Goal: Find specific page/section: Find specific page/section

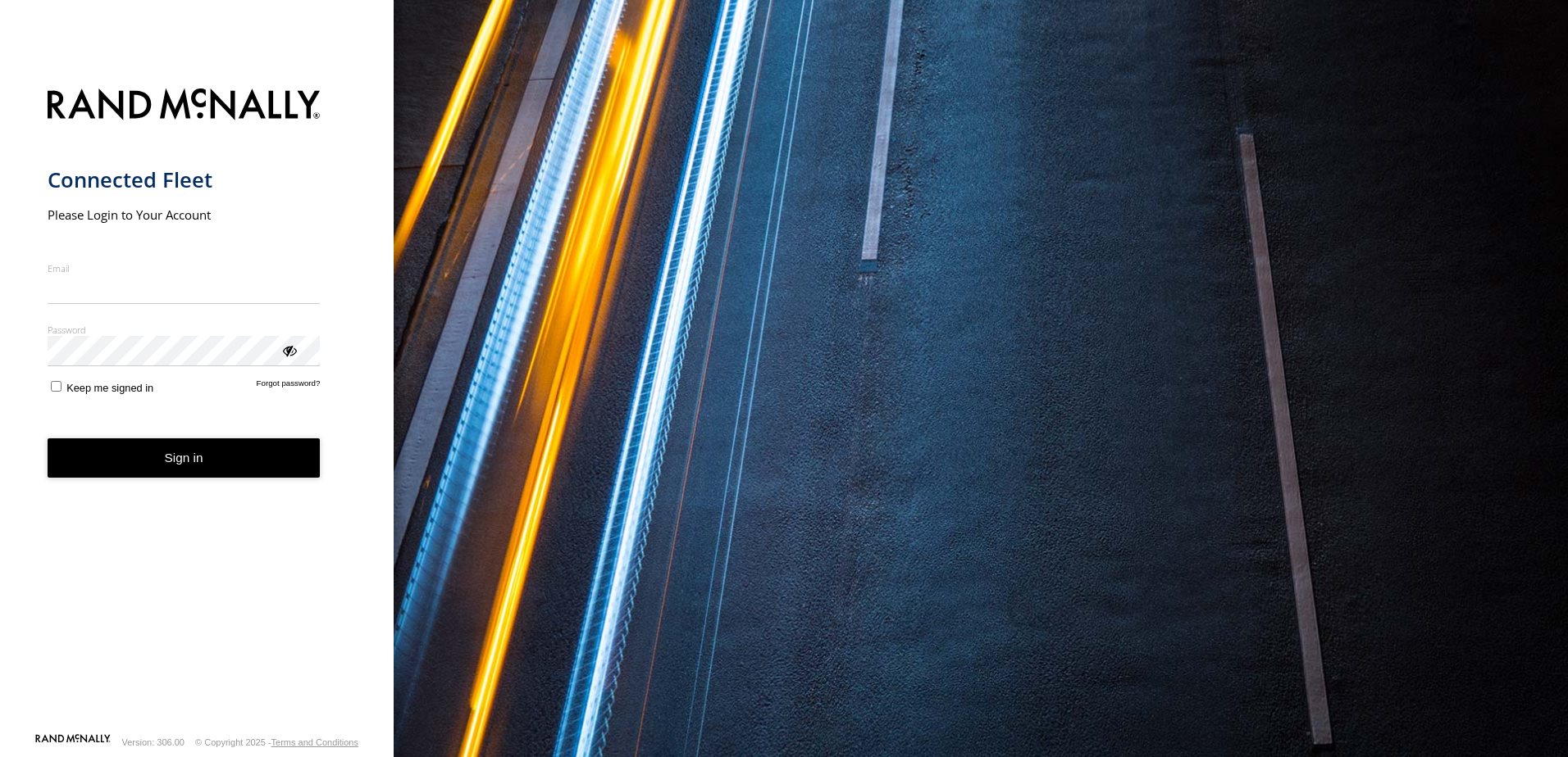
type input "**********"
click at [185, 467] on button "Sign in" at bounding box center [184, 458] width 273 height 40
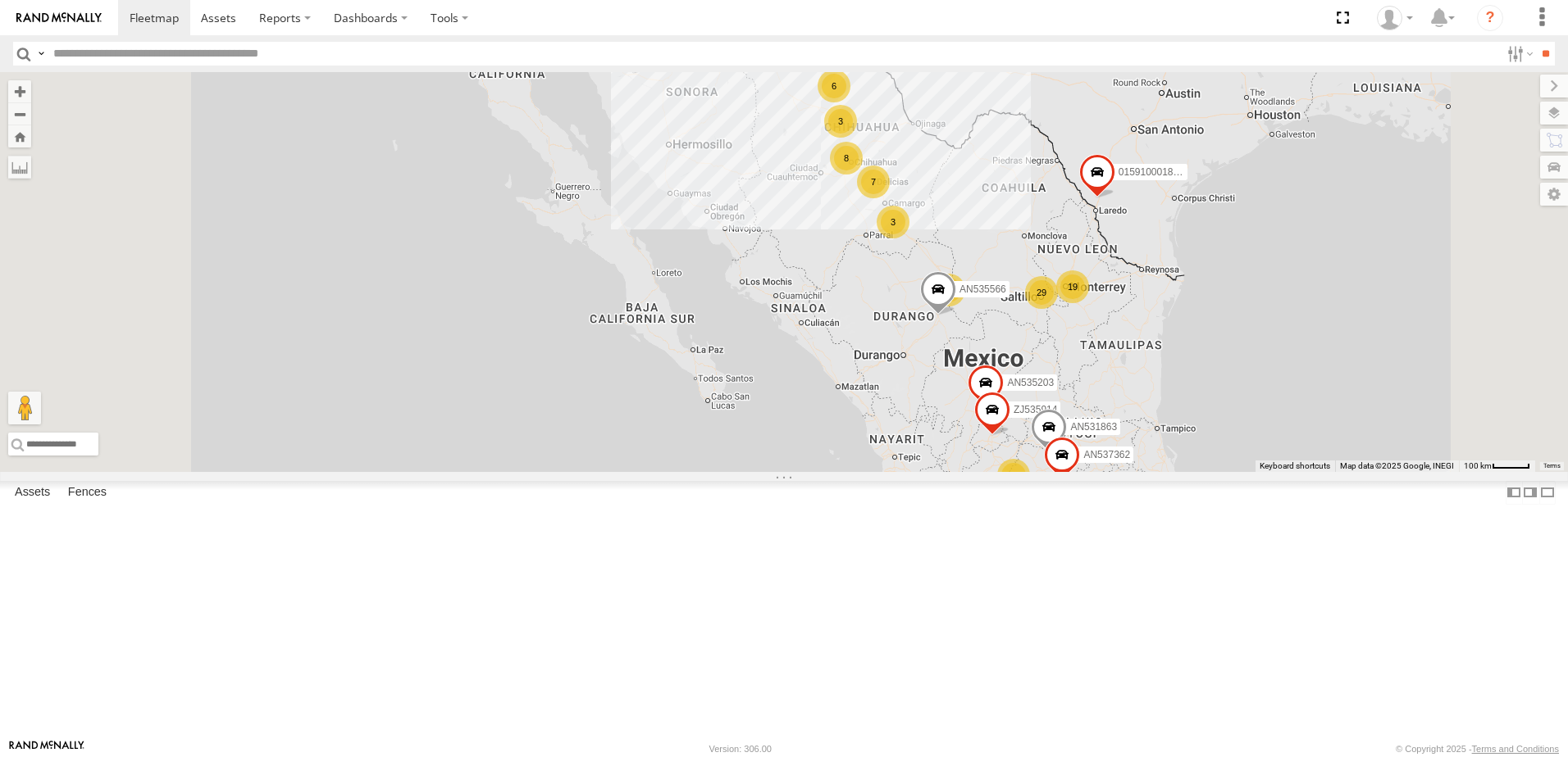
click at [46, 54] on label at bounding box center [40, 54] width 13 height 24
click at [0, 0] on span "Asset Label" at bounding box center [0, 0] width 0 height 0
click at [155, 60] on input "text" at bounding box center [773, 54] width 1453 height 24
type input "**********"
click at [1536, 42] on input "**" at bounding box center [1545, 54] width 19 height 24
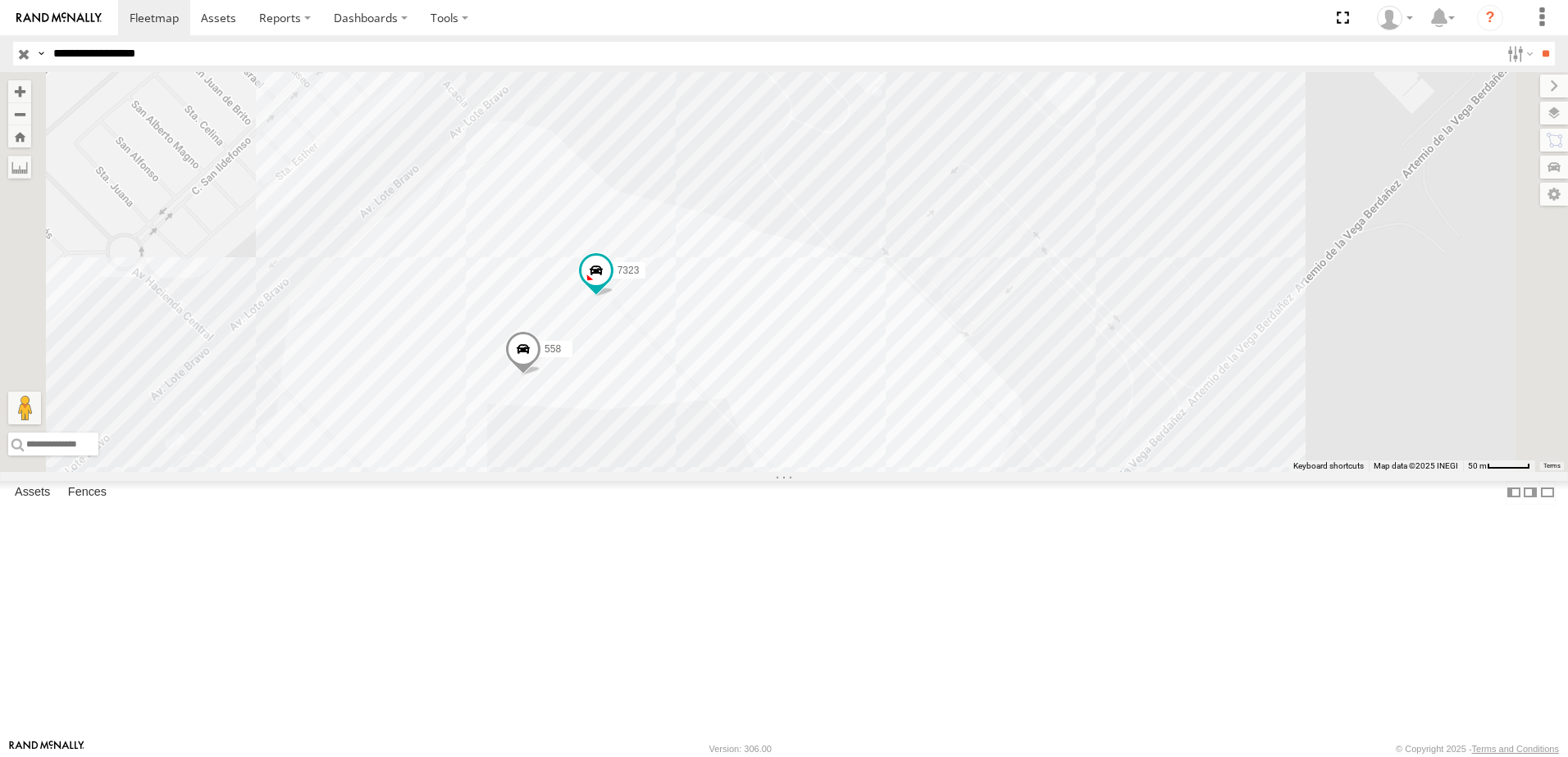
drag, startPoint x: 780, startPoint y: 498, endPoint x: 811, endPoint y: 524, distance: 40.5
click at [812, 472] on div "8736 338 7323 558" at bounding box center [784, 272] width 1568 height 400
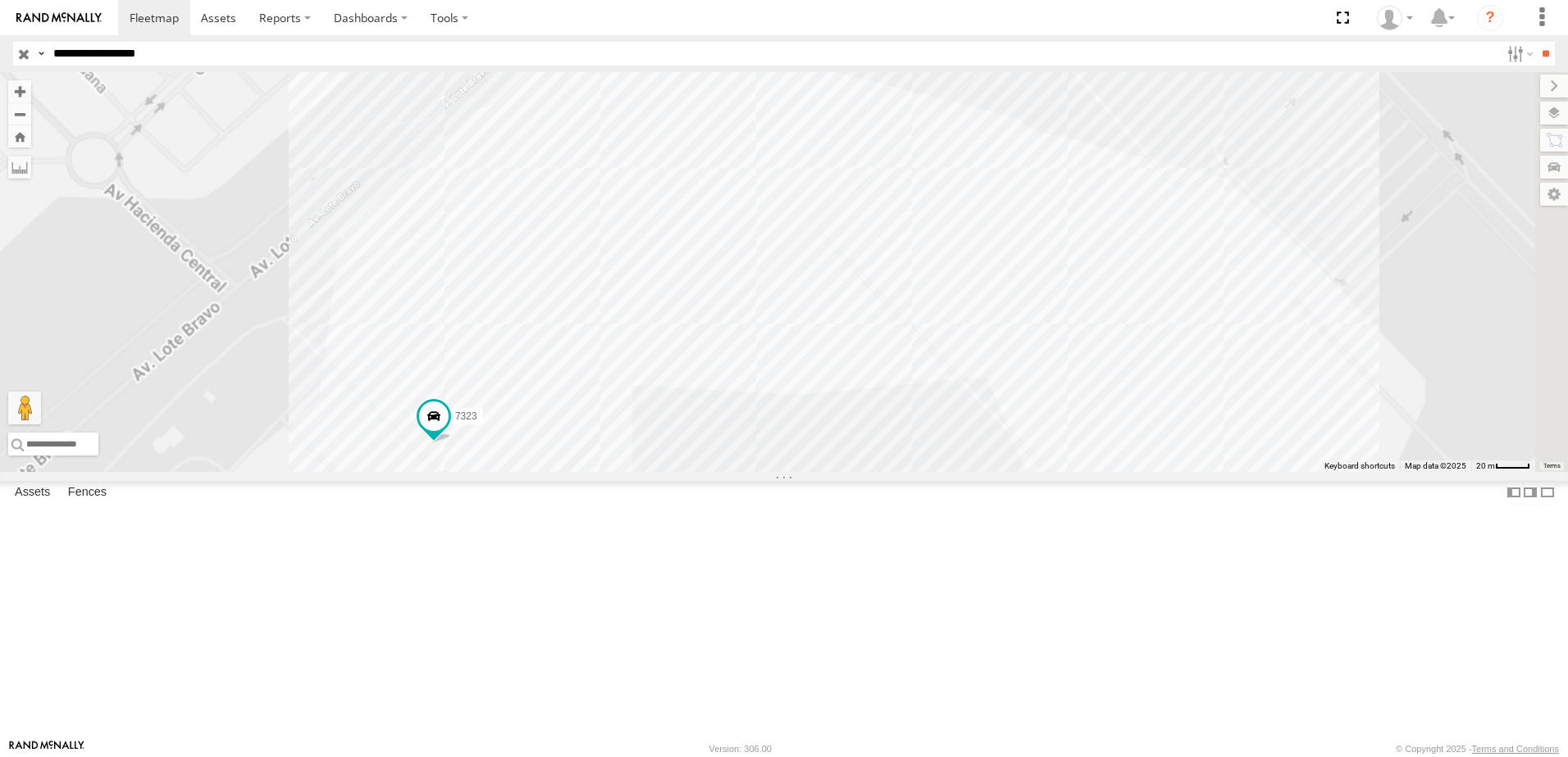
drag, startPoint x: 739, startPoint y: 578, endPoint x: 751, endPoint y: 524, distance: 55.3
click at [749, 472] on div "8736 338 7323 558" at bounding box center [784, 272] width 1568 height 400
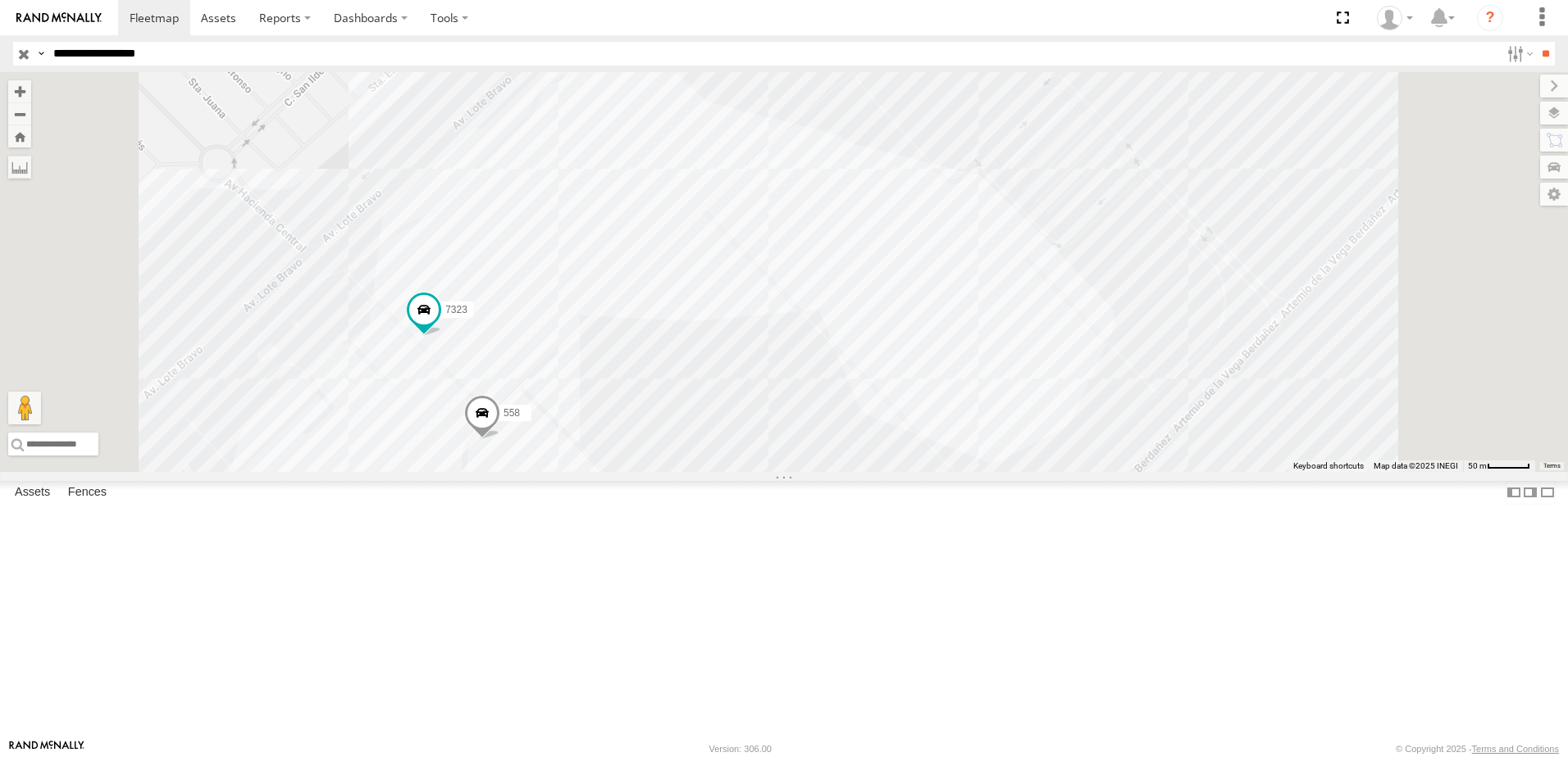
drag, startPoint x: 813, startPoint y: 456, endPoint x: 859, endPoint y: 399, distance: 73.2
click at [857, 401] on div "8736 338 7323 558" at bounding box center [784, 272] width 1568 height 400
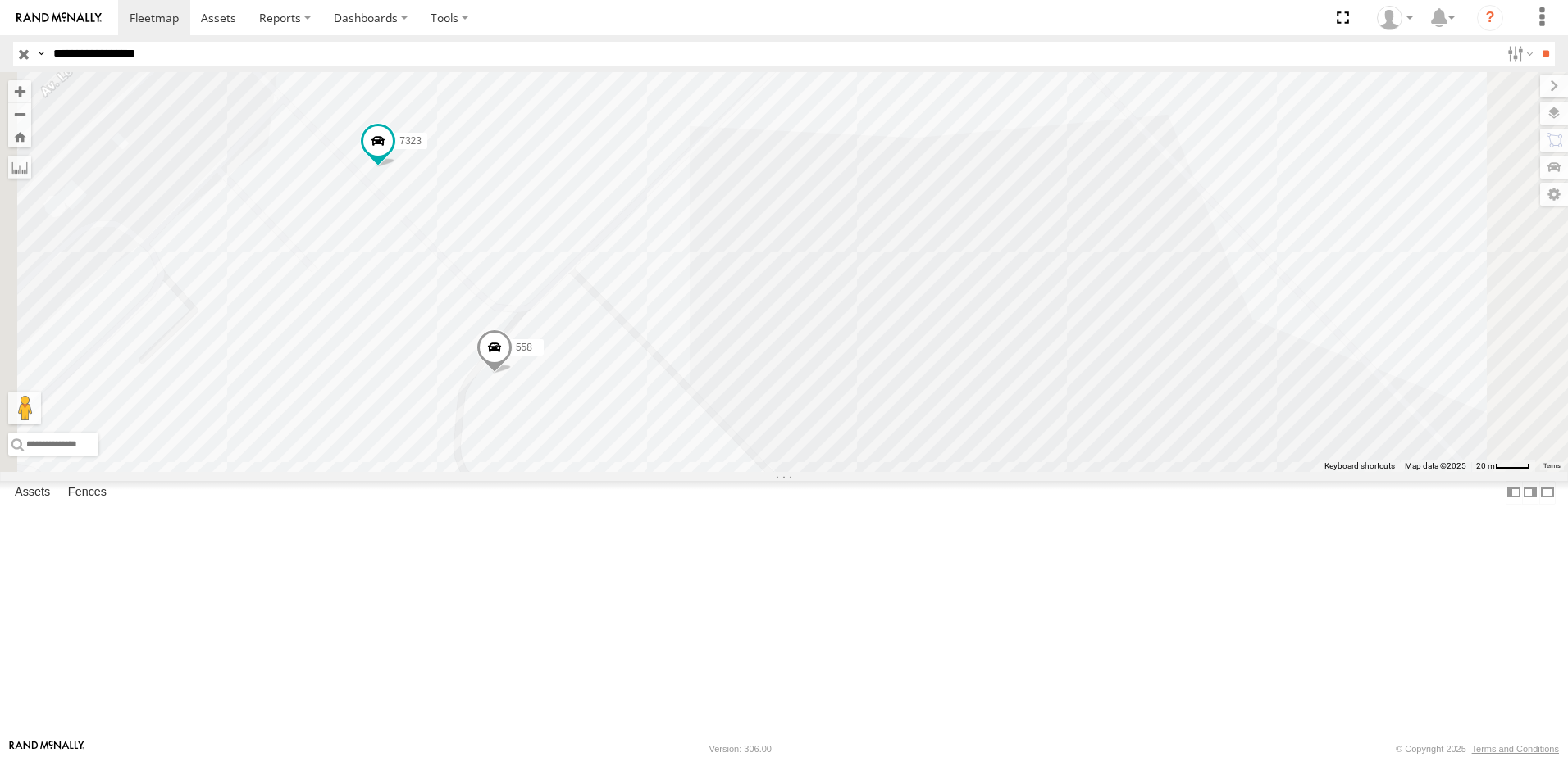
drag, startPoint x: 794, startPoint y: 554, endPoint x: 833, endPoint y: 587, distance: 51.1
click at [830, 472] on div "8736 338 7323 558" at bounding box center [784, 272] width 1568 height 400
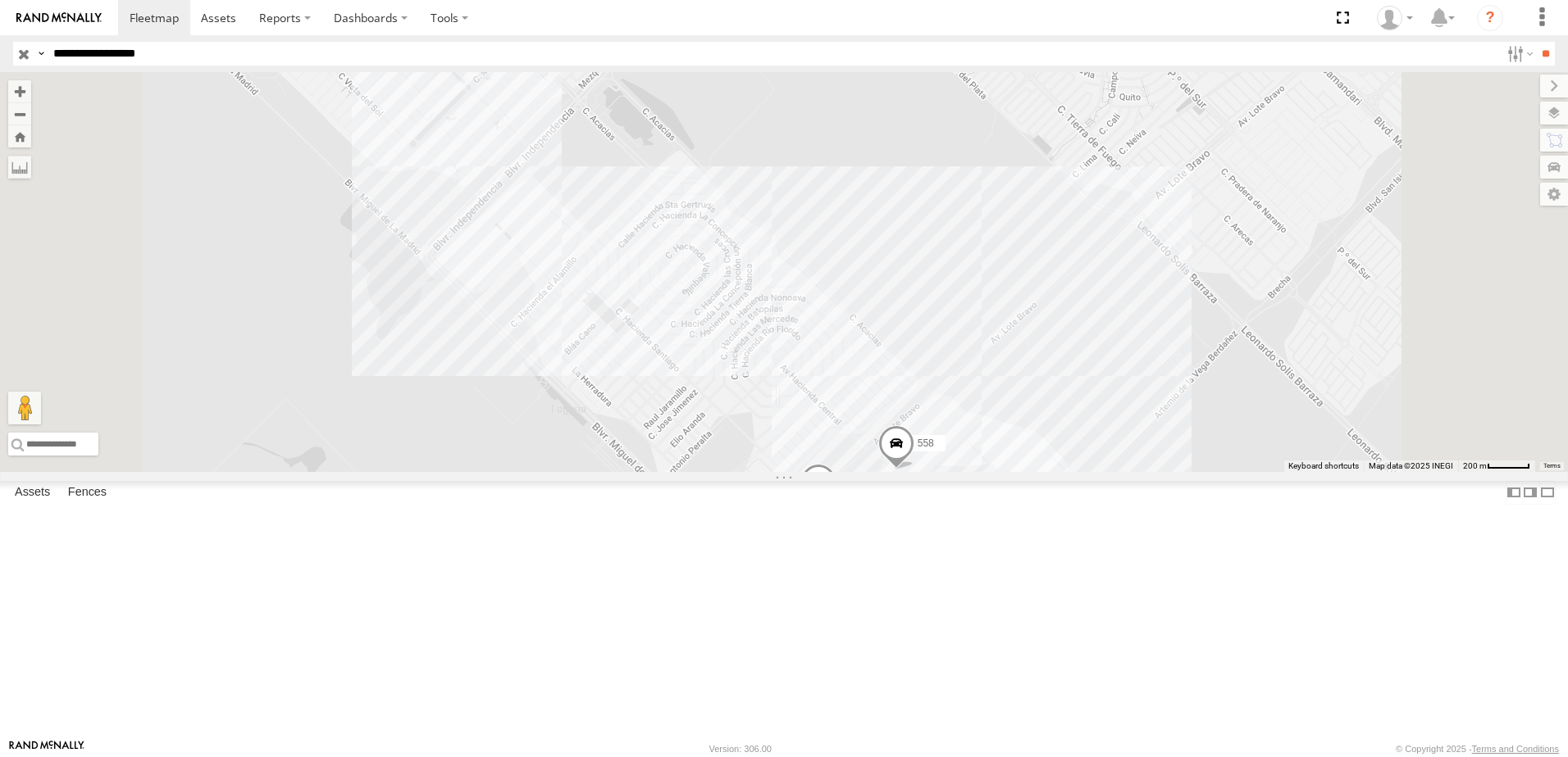
drag, startPoint x: 1331, startPoint y: 424, endPoint x: 1069, endPoint y: 651, distance: 346.7
click at [1125, 472] on div "8736 7323 558 338" at bounding box center [784, 272] width 1568 height 400
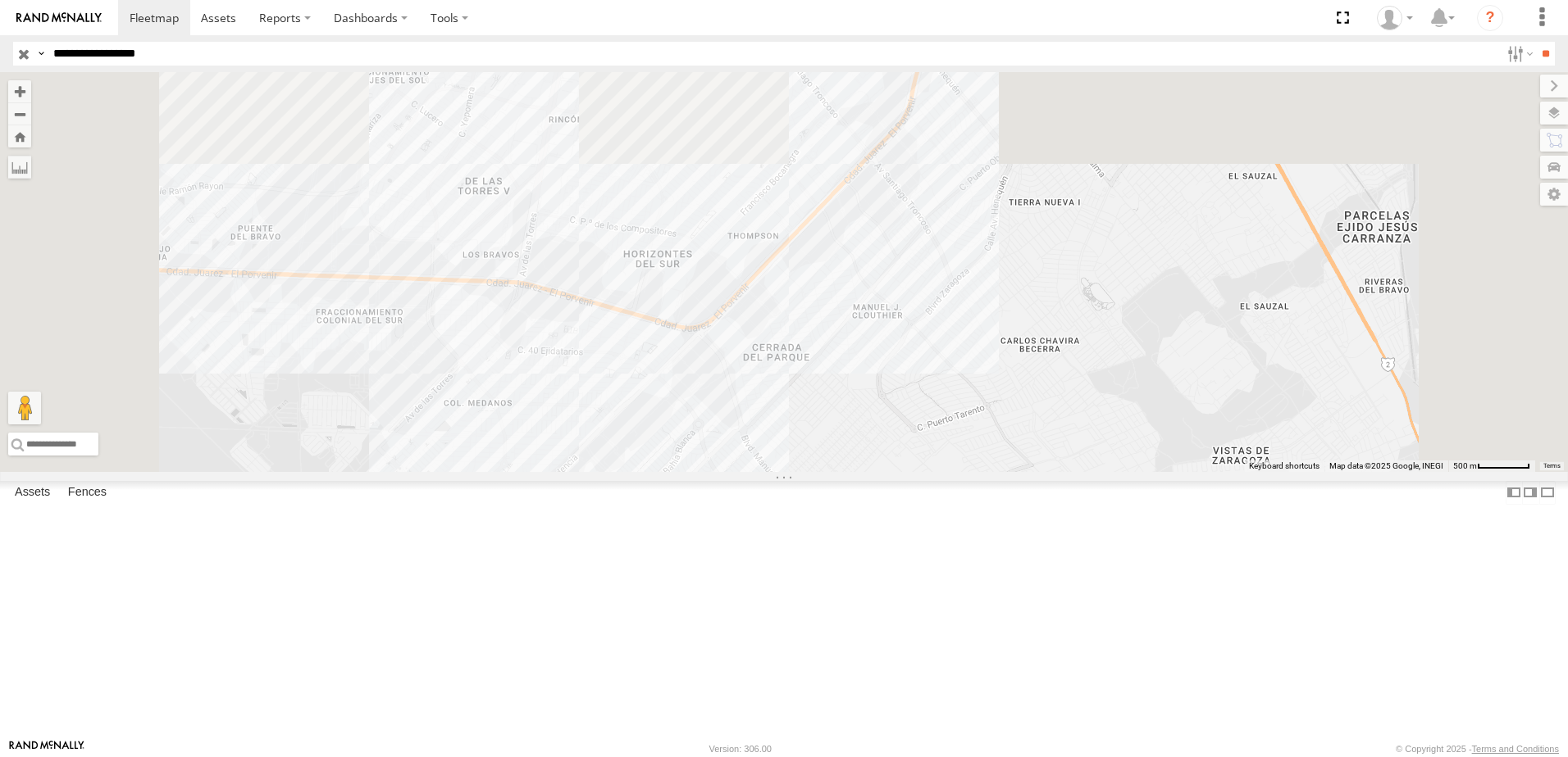
click at [1142, 472] on div "8736 7323 558 338" at bounding box center [784, 272] width 1568 height 400
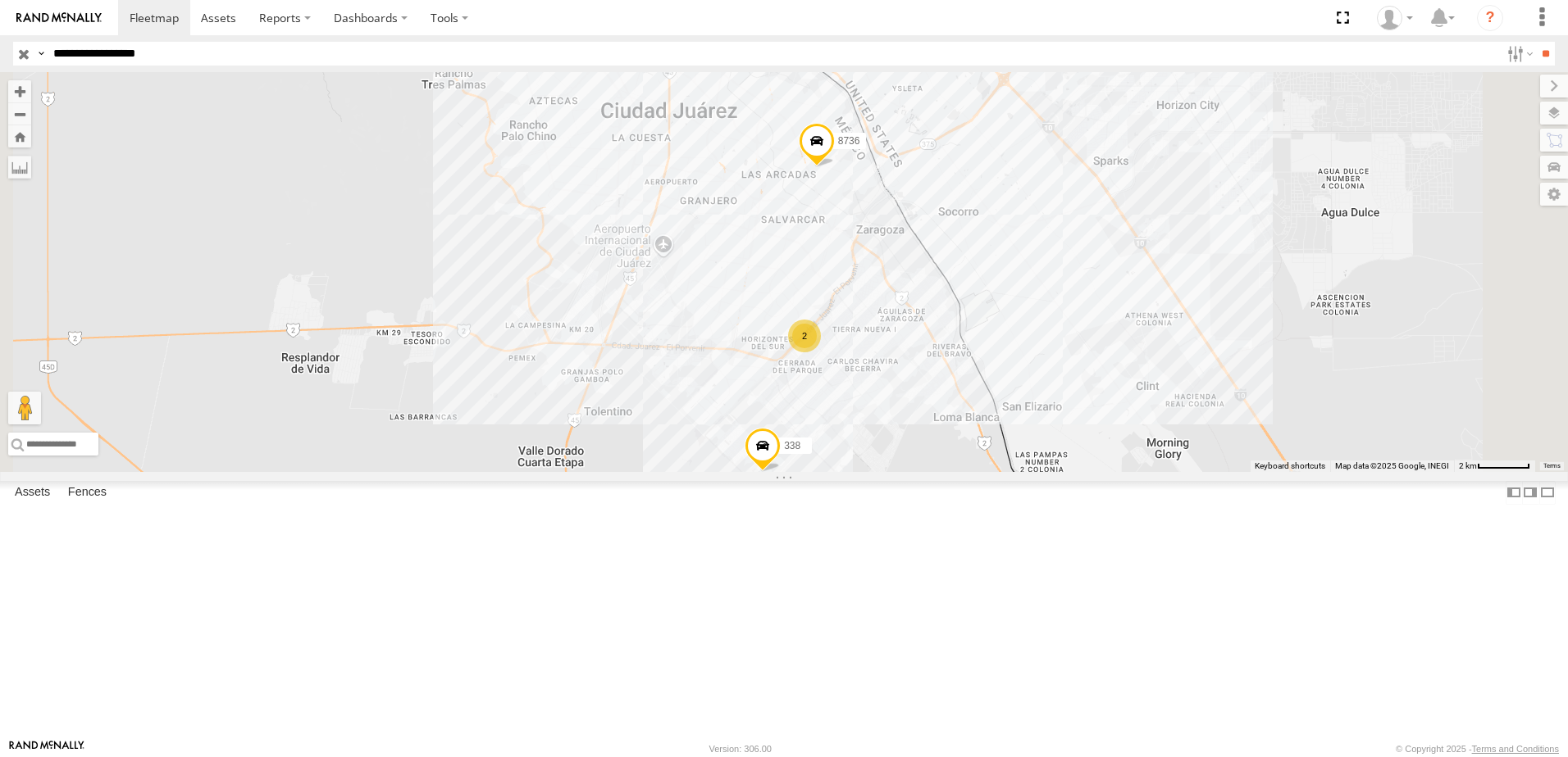
drag, startPoint x: 1051, startPoint y: 400, endPoint x: 1053, endPoint y: 431, distance: 31.1
click at [1053, 431] on div "2 8736 338" at bounding box center [784, 272] width 1568 height 400
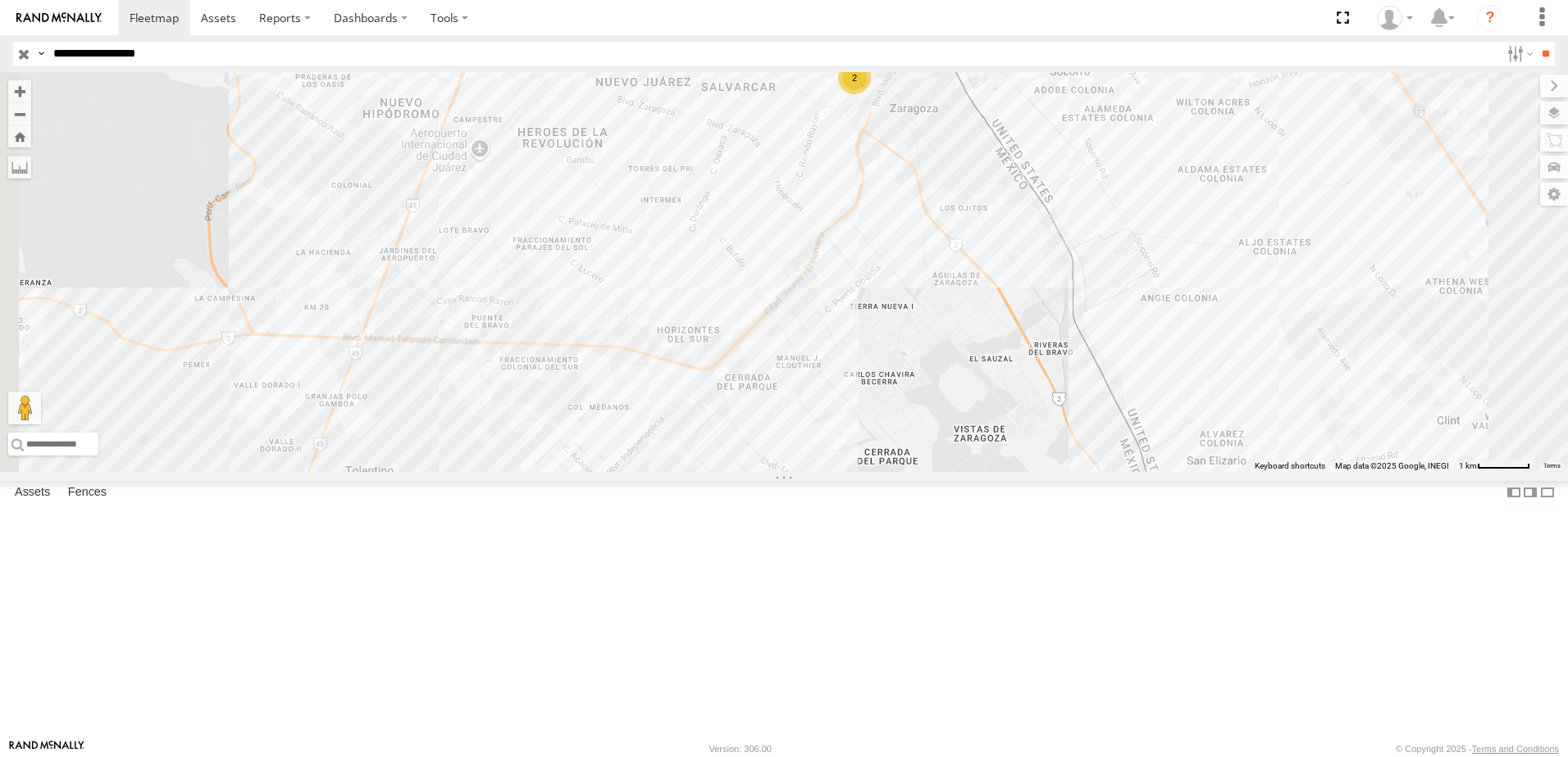
drag, startPoint x: 1094, startPoint y: 403, endPoint x: 1098, endPoint y: 415, distance: 12.6
click at [1098, 413] on div "8736 338 2" at bounding box center [784, 272] width 1568 height 400
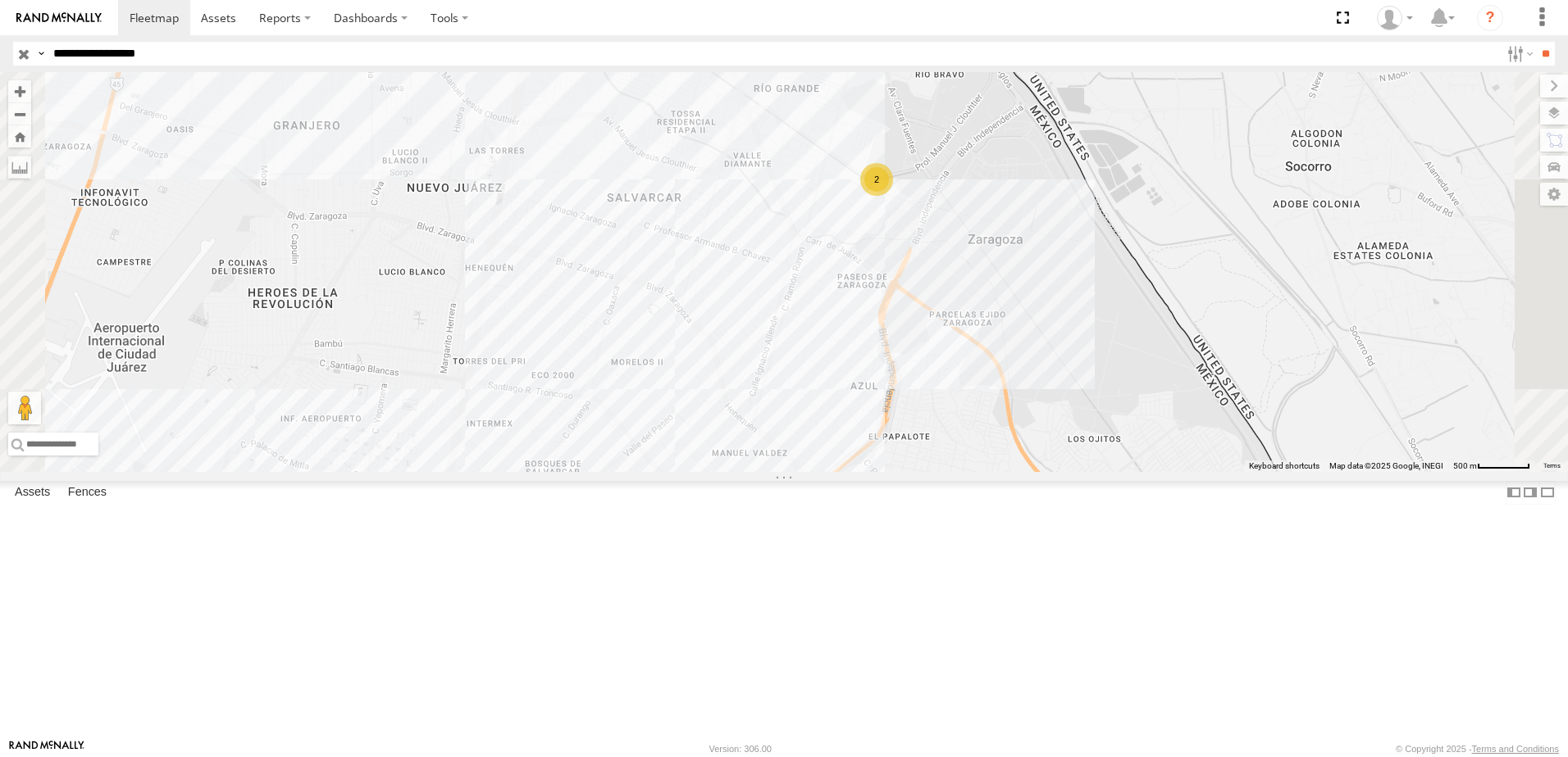
drag, startPoint x: 1200, startPoint y: 410, endPoint x: 1197, endPoint y: 464, distance: 54.1
click at [1209, 470] on div "8736 338 2" at bounding box center [784, 272] width 1568 height 400
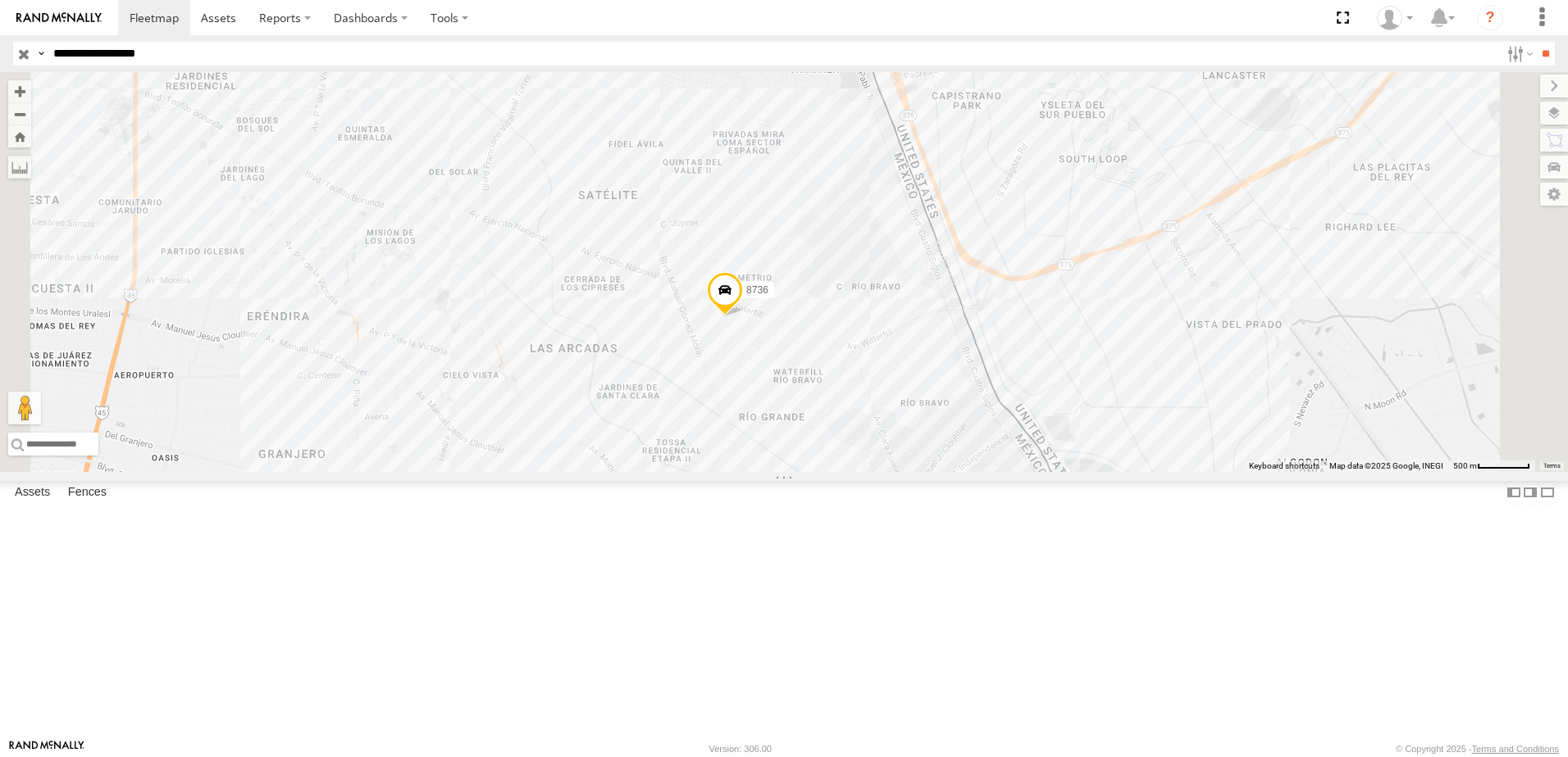
drag, startPoint x: 1097, startPoint y: 408, endPoint x: 1020, endPoint y: 373, distance: 84.6
click at [1020, 373] on div "8736 338 2" at bounding box center [784, 272] width 1568 height 400
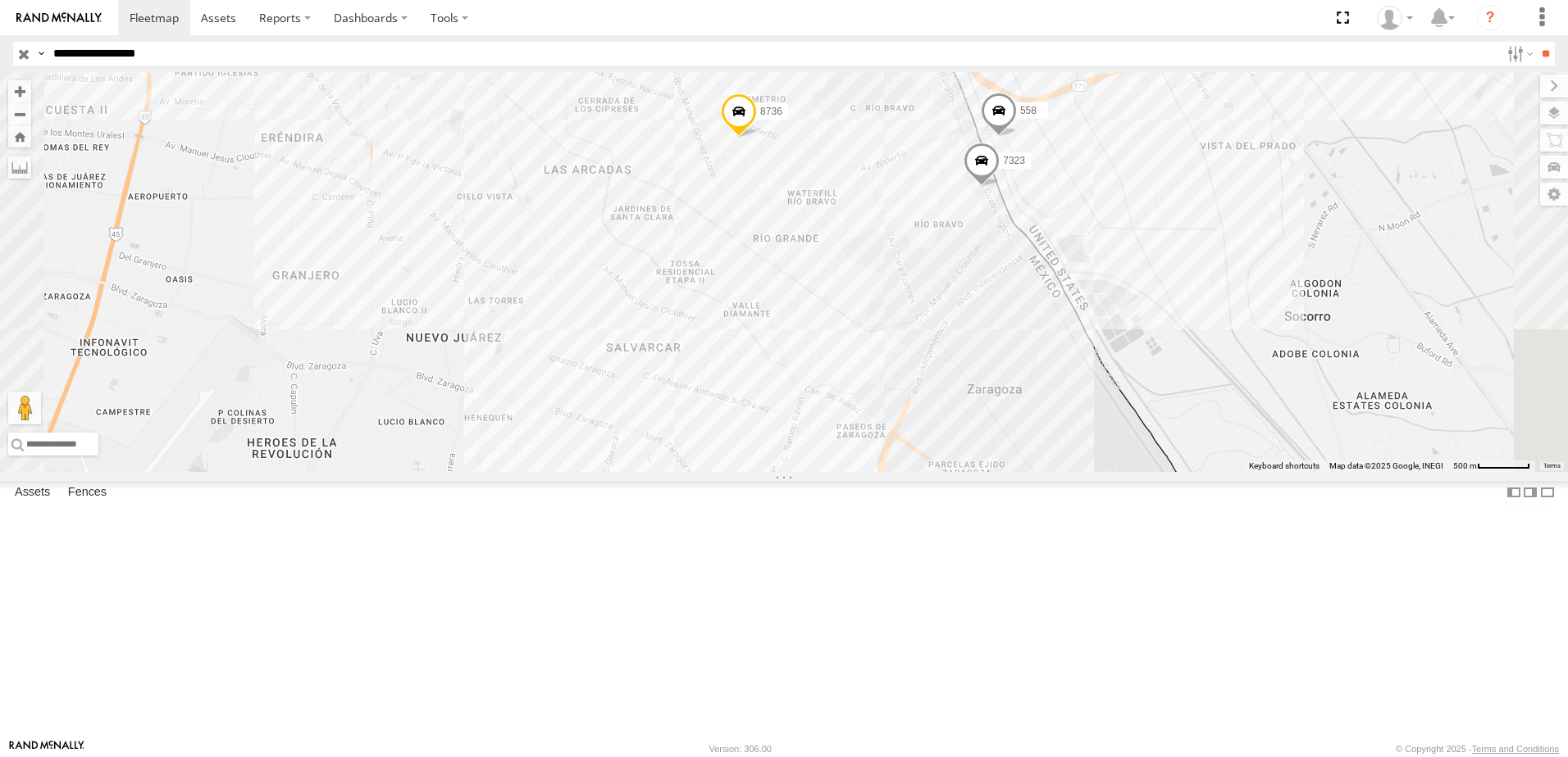
click at [1014, 356] on div "8736 338 7323 558" at bounding box center [784, 272] width 1568 height 400
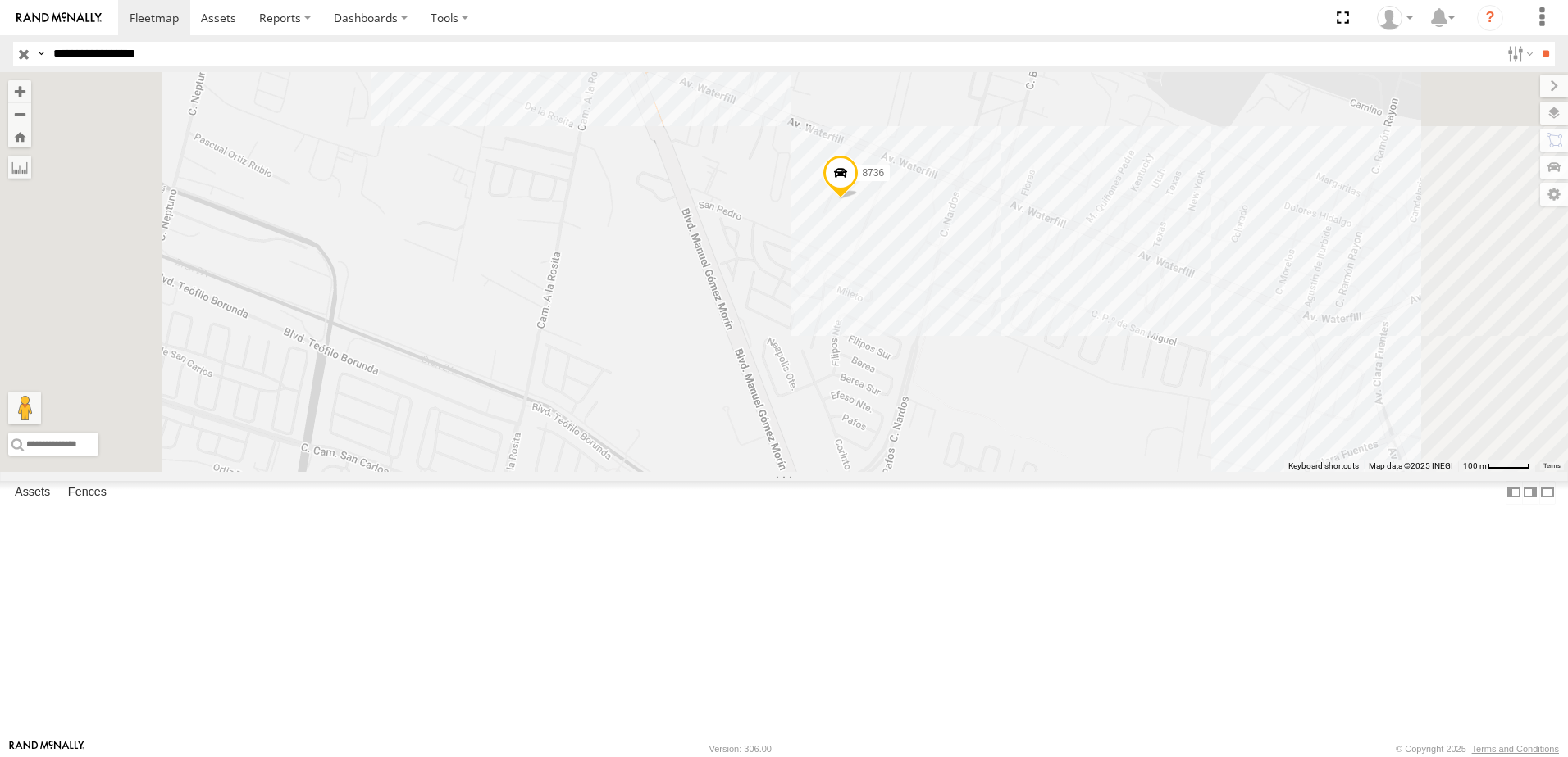
click at [1124, 435] on div "8736 338" at bounding box center [784, 272] width 1568 height 400
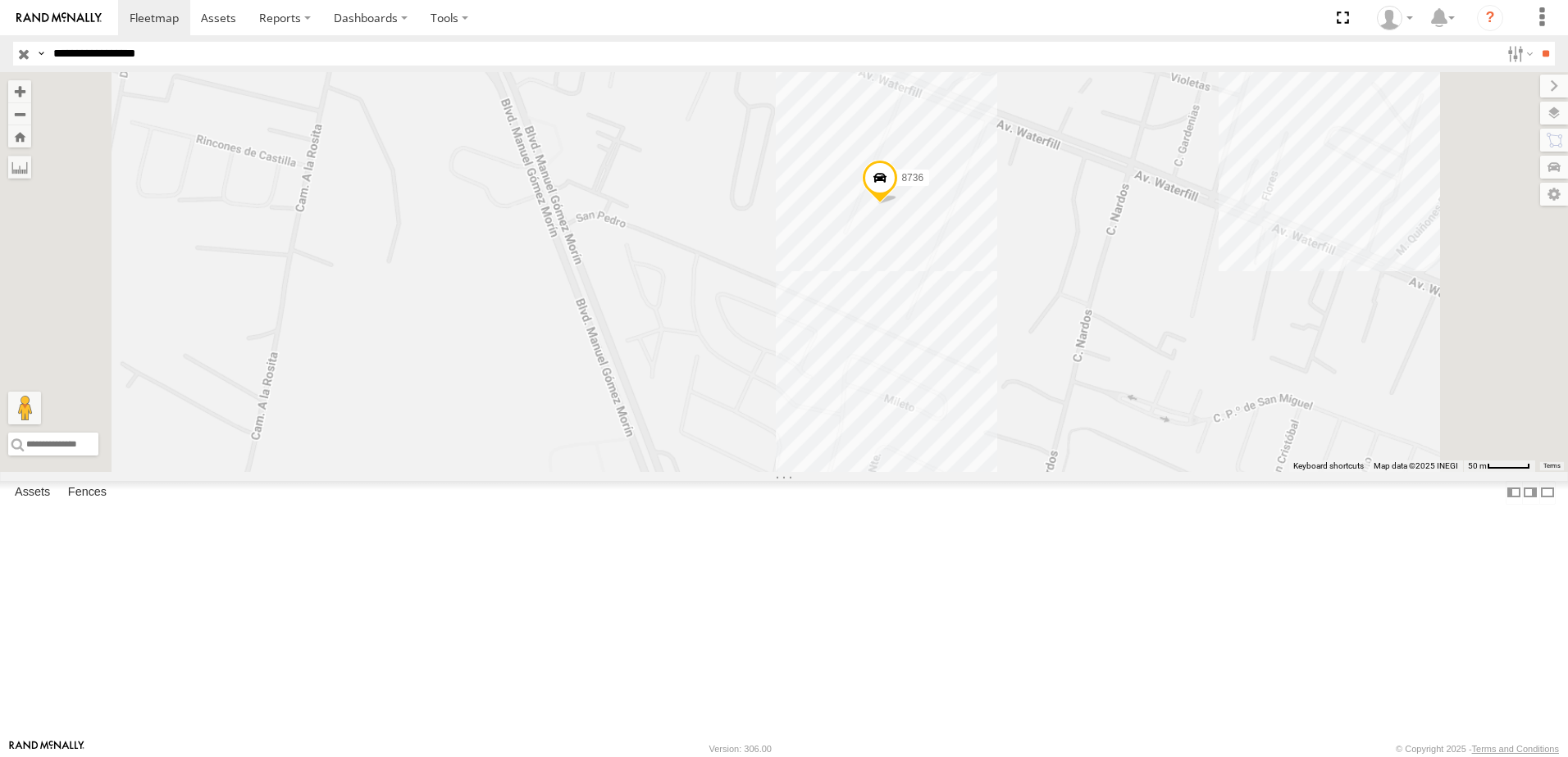
drag, startPoint x: 1255, startPoint y: 367, endPoint x: 894, endPoint y: 487, distance: 380.4
click at [1029, 467] on div "8736 338" at bounding box center [784, 272] width 1568 height 400
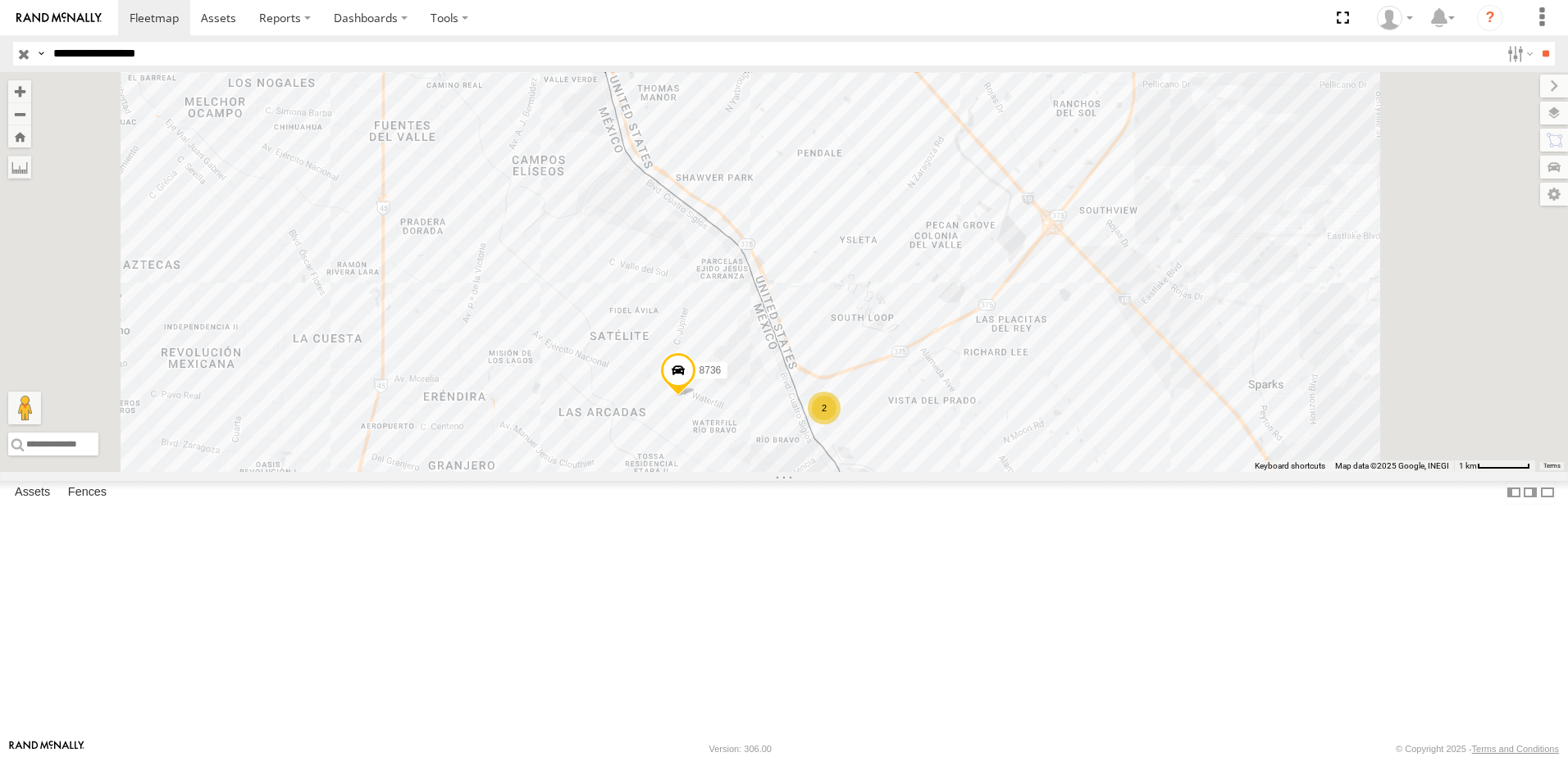
drag, startPoint x: 1012, startPoint y: 448, endPoint x: 1029, endPoint y: 498, distance: 52.8
click at [1018, 472] on div "8736 338 2" at bounding box center [784, 272] width 1568 height 400
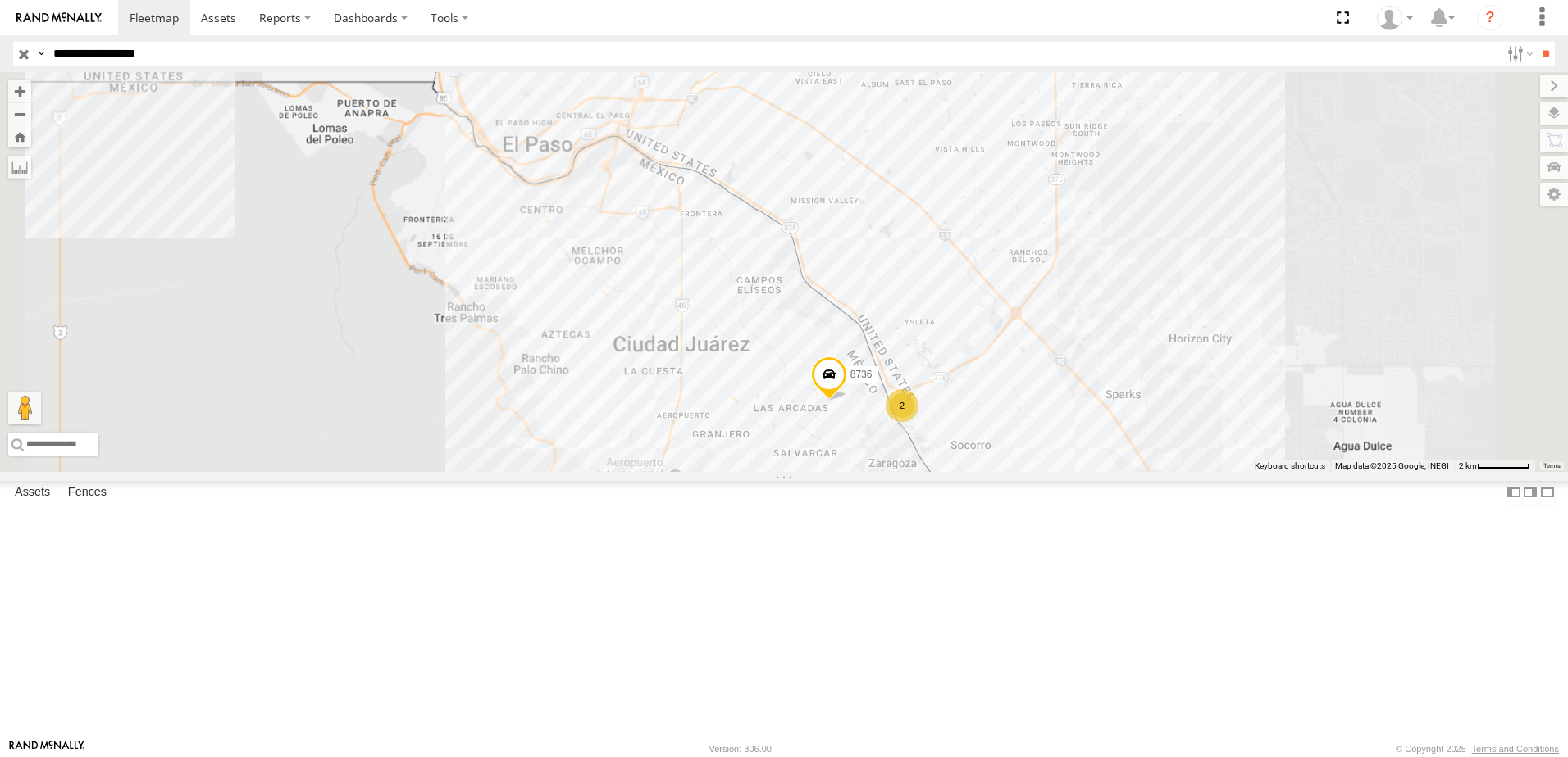
drag, startPoint x: 1145, startPoint y: 470, endPoint x: 1074, endPoint y: 434, distance: 79.6
click at [1094, 441] on div "8736 338 2" at bounding box center [784, 272] width 1568 height 400
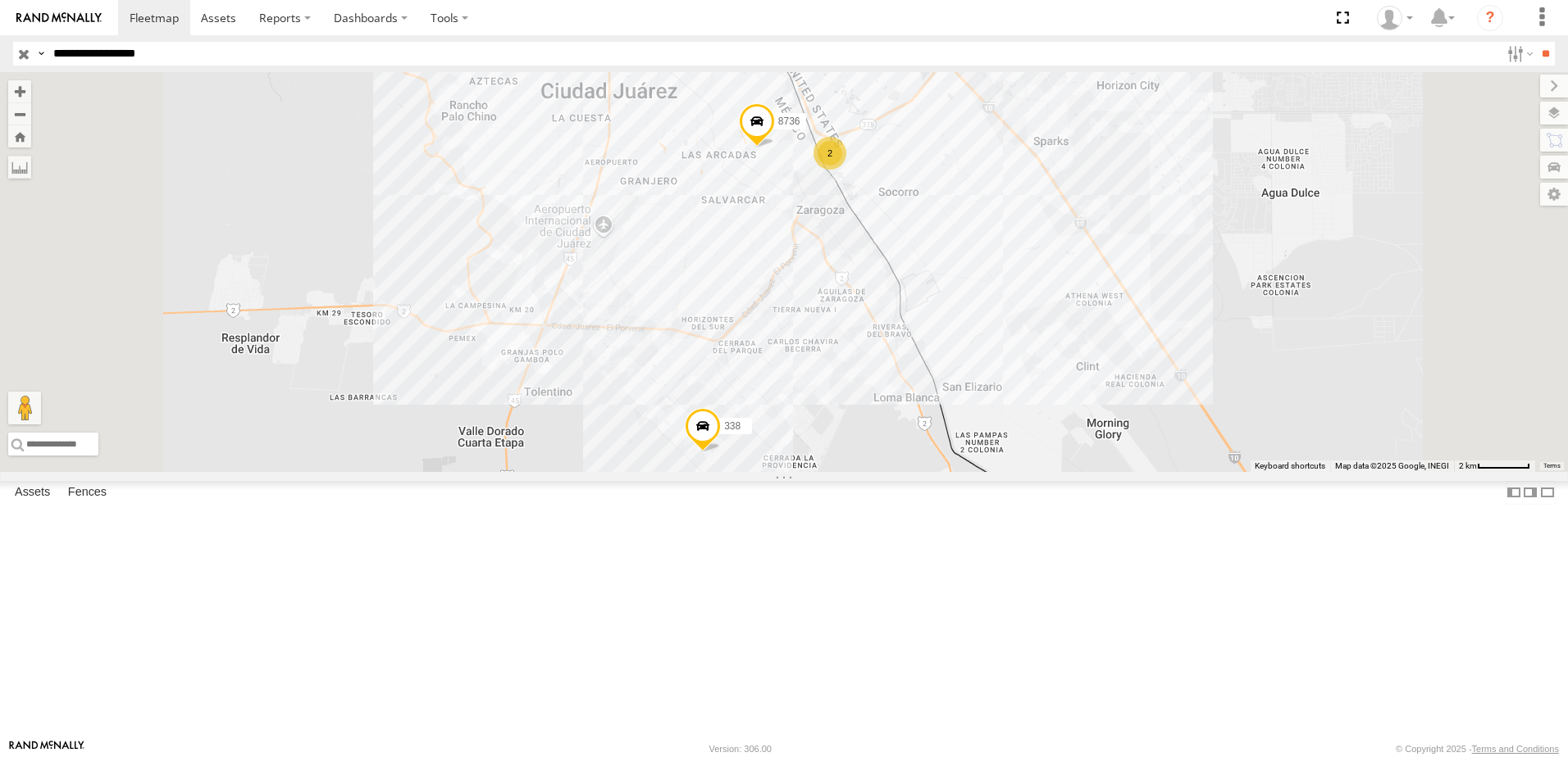
drag, startPoint x: 1166, startPoint y: 240, endPoint x: 1068, endPoint y: 287, distance: 108.7
click at [1157, 250] on div "2 8736 338" at bounding box center [784, 272] width 1568 height 400
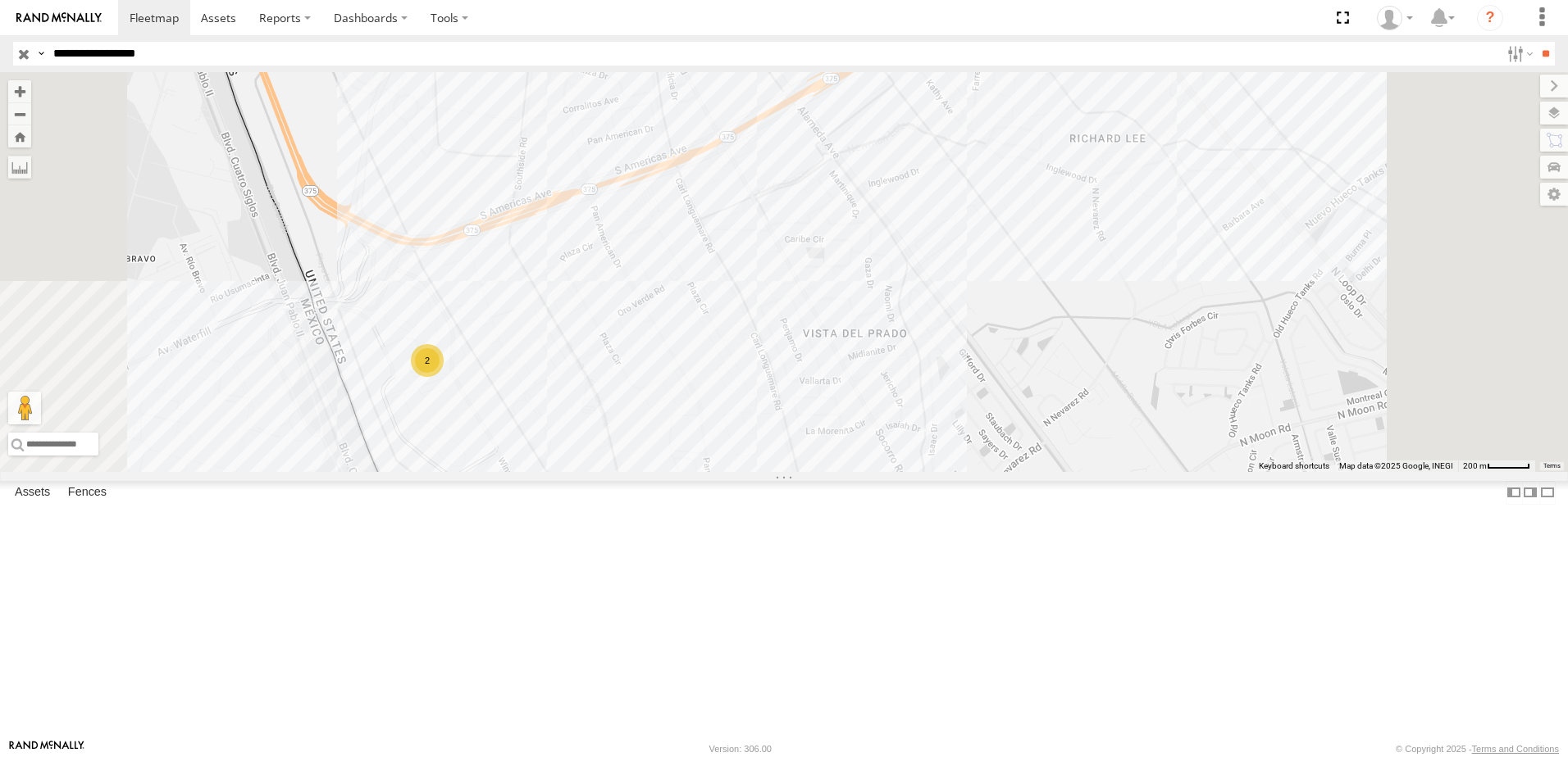
drag, startPoint x: 765, startPoint y: 513, endPoint x: 819, endPoint y: 490, distance: 58.7
click at [819, 472] on div "8736 338 2" at bounding box center [784, 272] width 1568 height 400
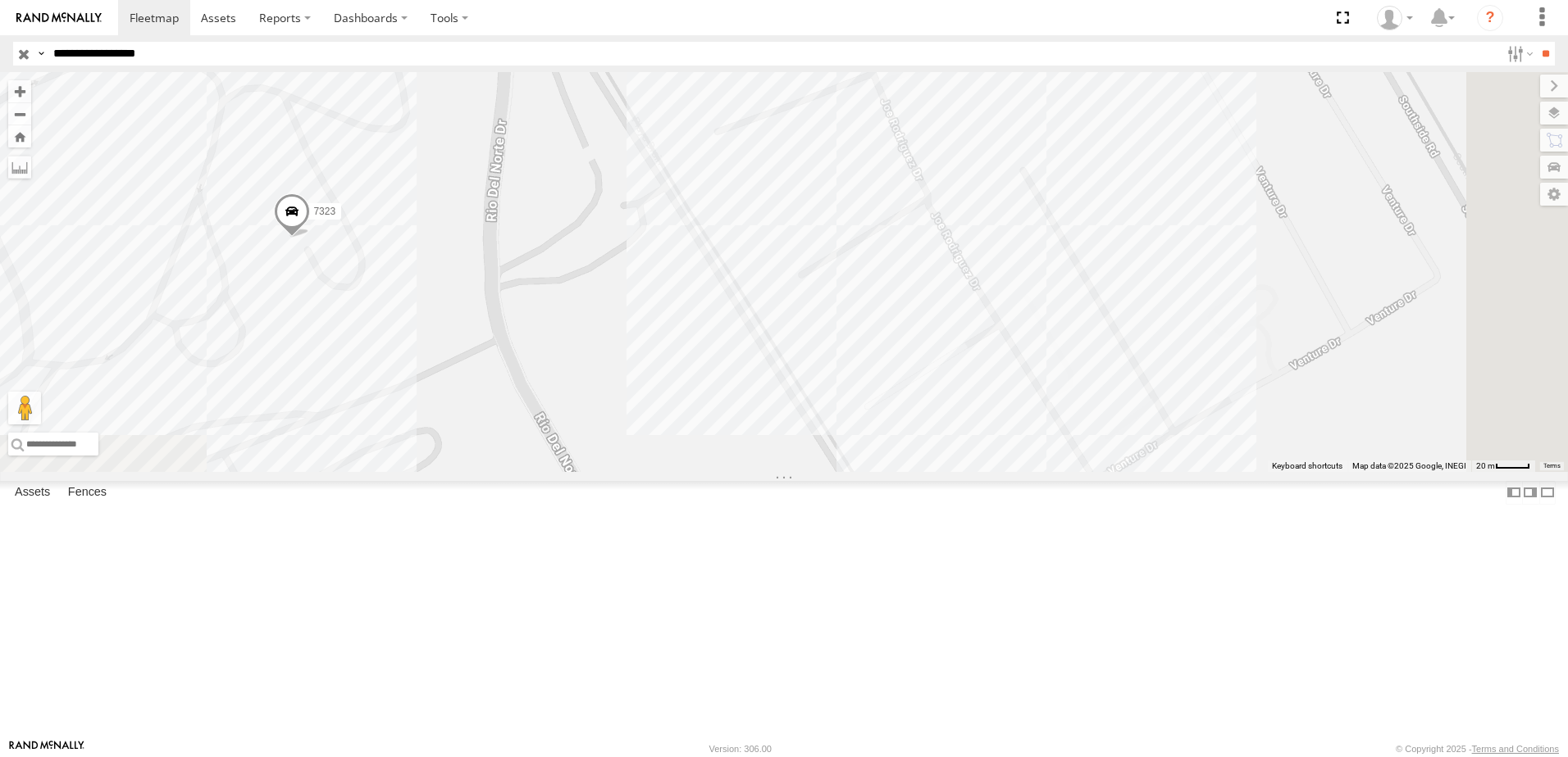
click at [717, 459] on div "8736 338 7323 558" at bounding box center [784, 272] width 1568 height 400
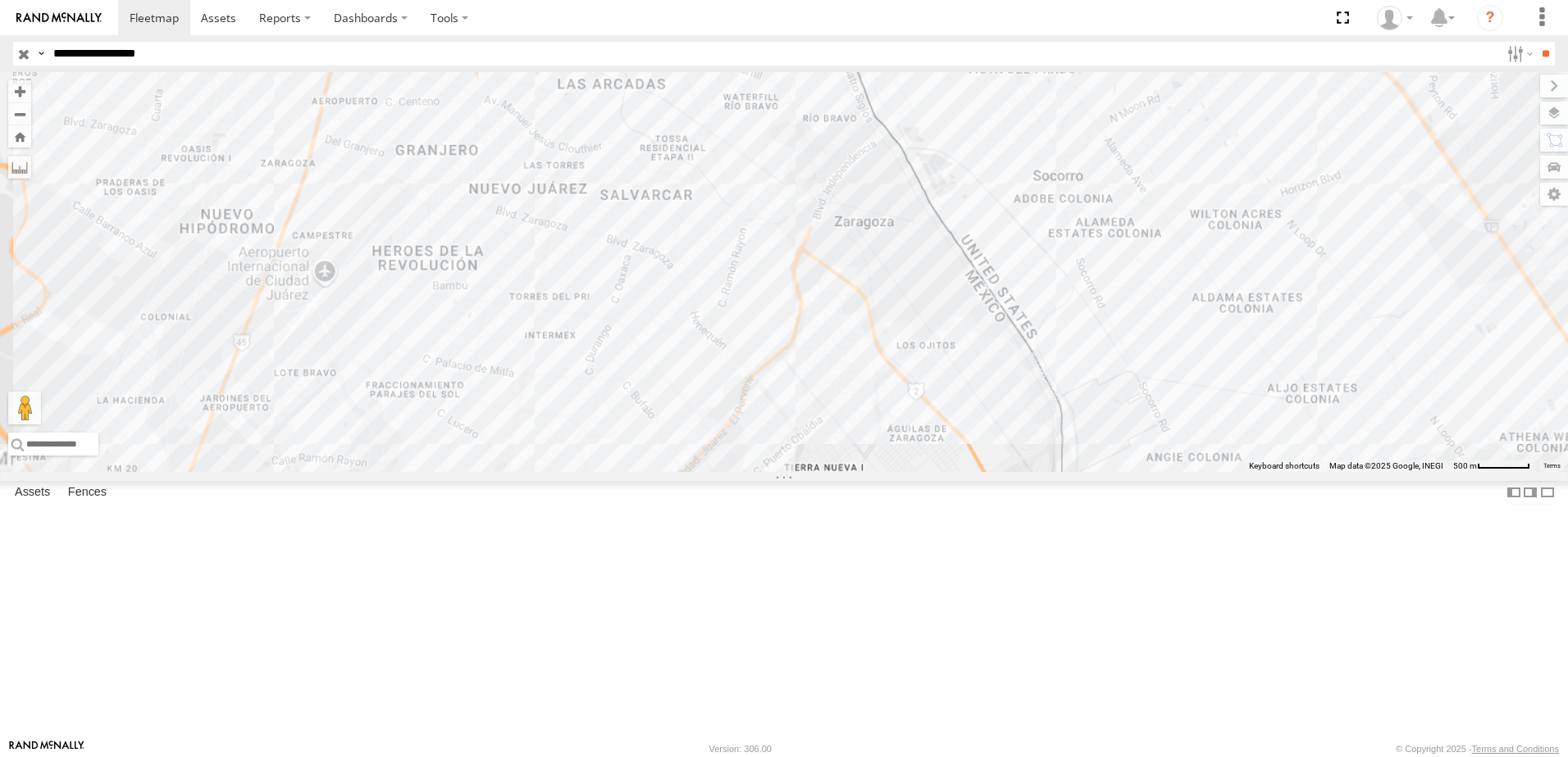
drag, startPoint x: 966, startPoint y: 215, endPoint x: 968, endPoint y: 256, distance: 41.0
click at [968, 256] on div "8736 338" at bounding box center [784, 272] width 1568 height 400
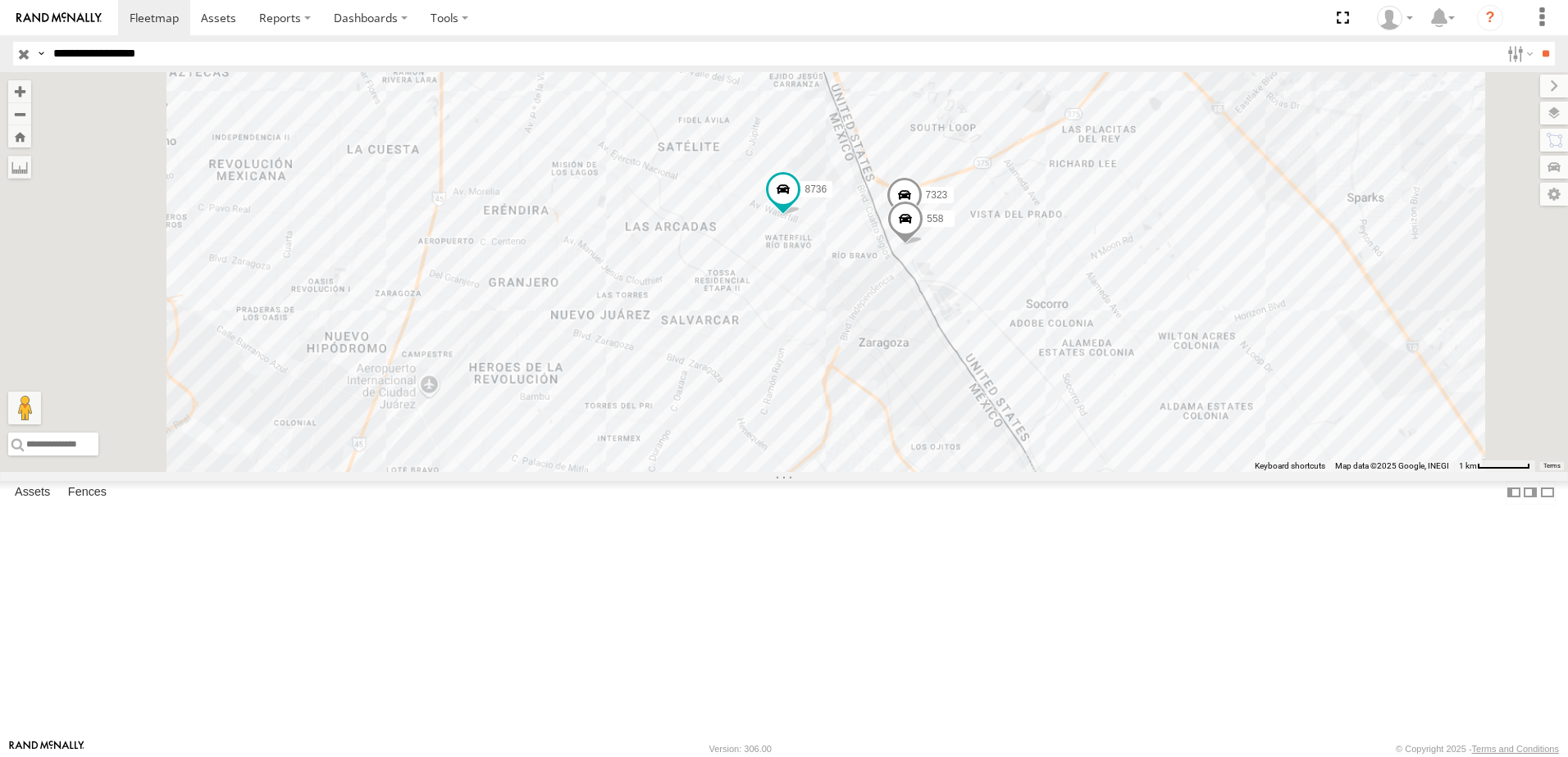
drag, startPoint x: 1037, startPoint y: 426, endPoint x: 995, endPoint y: 348, distance: 88.6
click at [1026, 386] on div "8736 338 7323 558" at bounding box center [784, 272] width 1568 height 400
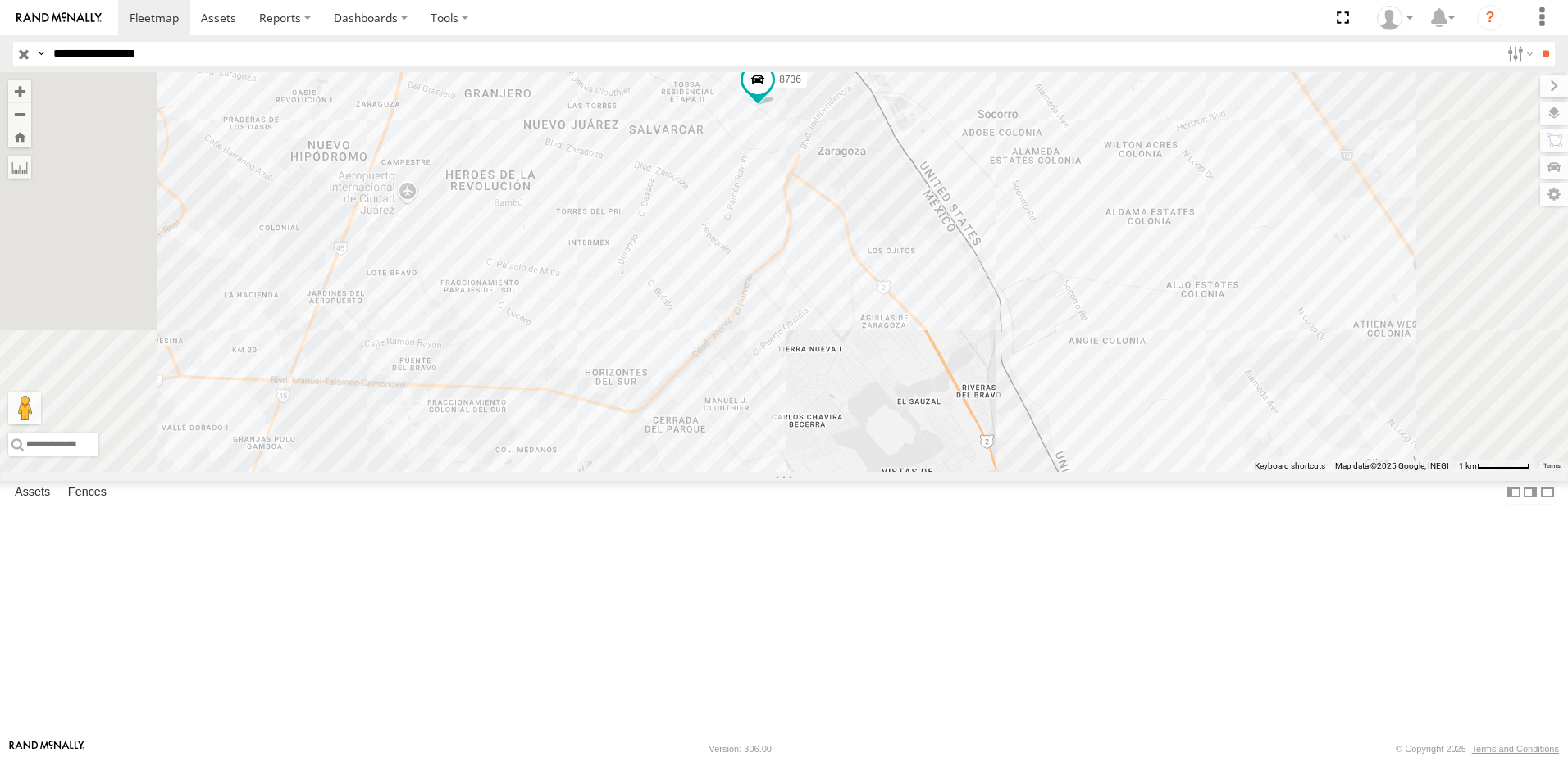
click at [1041, 441] on div "8736 338 2" at bounding box center [784, 272] width 1568 height 400
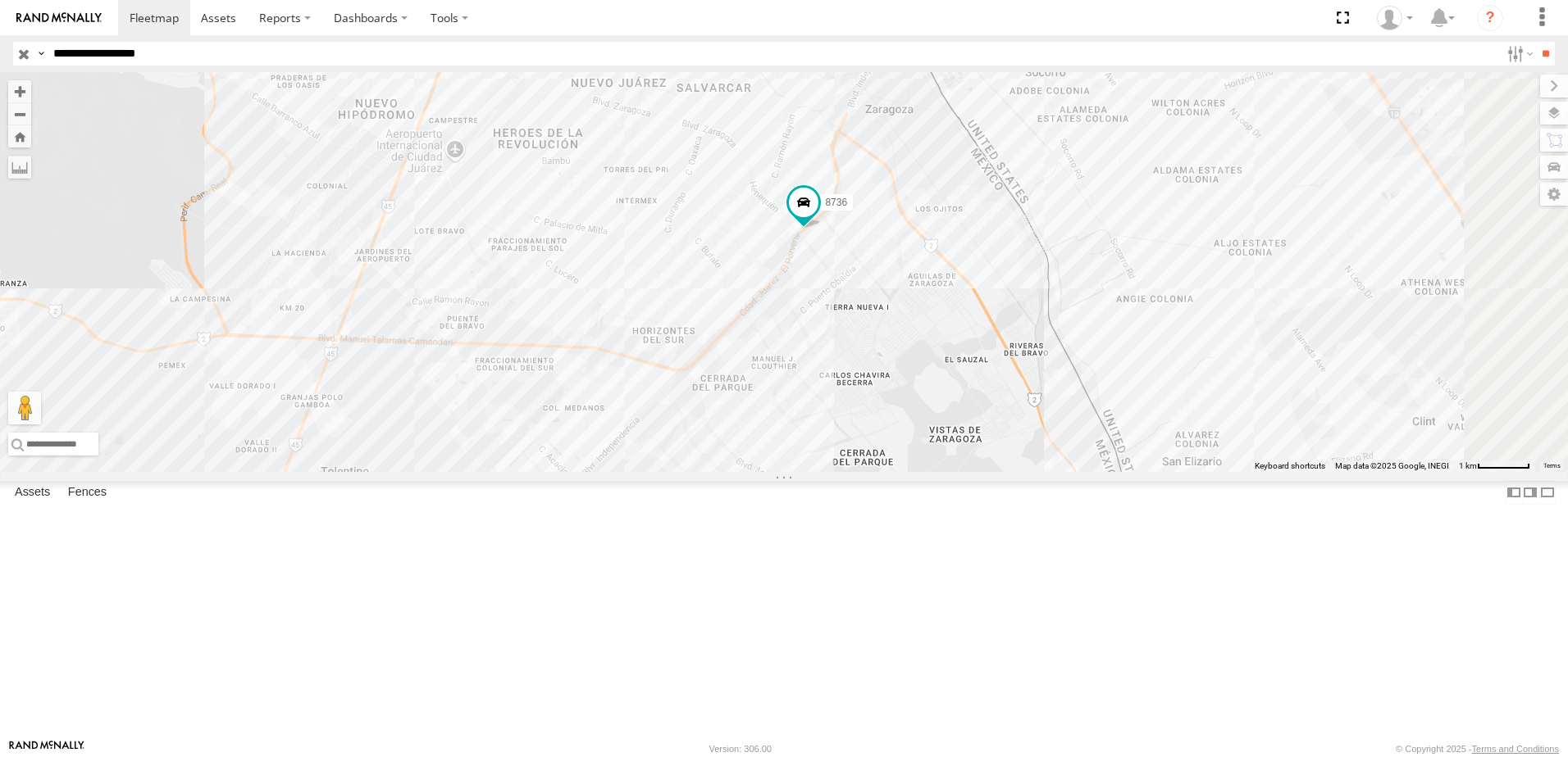
drag, startPoint x: 1202, startPoint y: 330, endPoint x: 1189, endPoint y: 413, distance: 84.0
click at [1190, 412] on div "2 8736 338" at bounding box center [784, 272] width 1568 height 400
drag, startPoint x: 1087, startPoint y: 350, endPoint x: 1090, endPoint y: 488, distance: 138.0
click at [1092, 472] on div "8736 338 2" at bounding box center [784, 272] width 1568 height 400
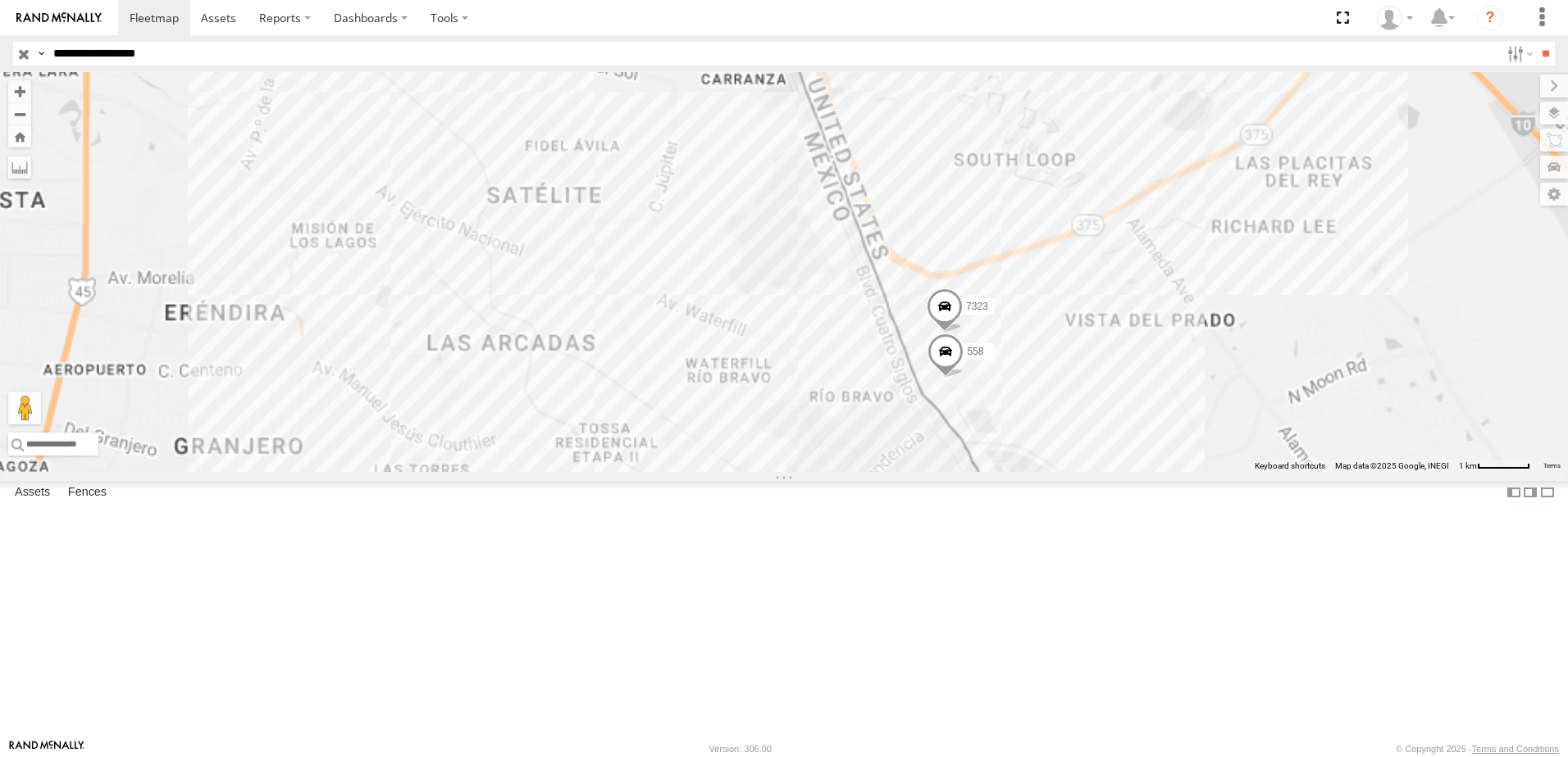
click at [1069, 287] on div "8736 338 7323 558" at bounding box center [784, 272] width 1568 height 400
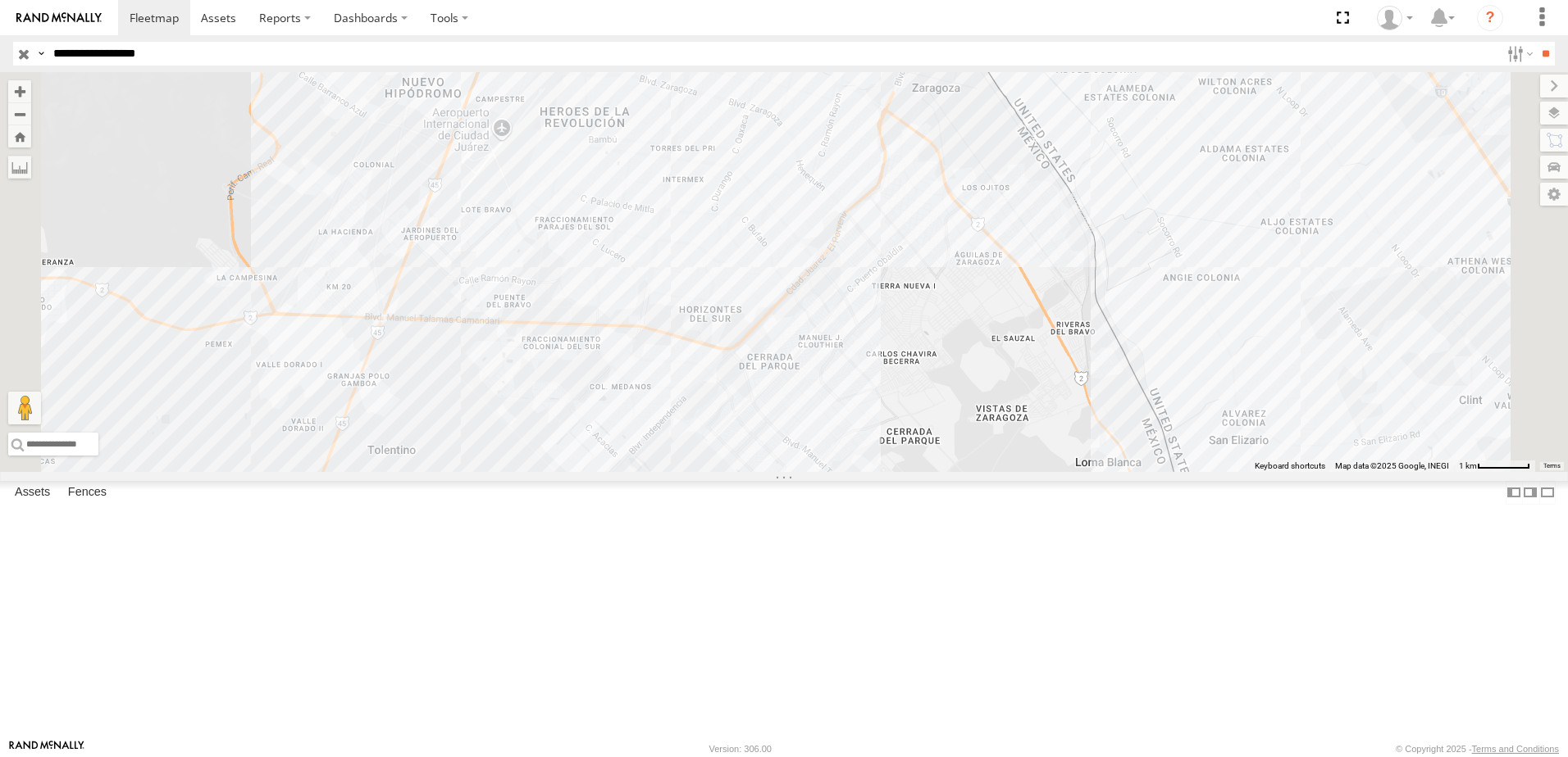
drag, startPoint x: 851, startPoint y: 273, endPoint x: 876, endPoint y: 293, distance: 32.0
click at [830, 311] on div "2 8736 338" at bounding box center [784, 272] width 1568 height 400
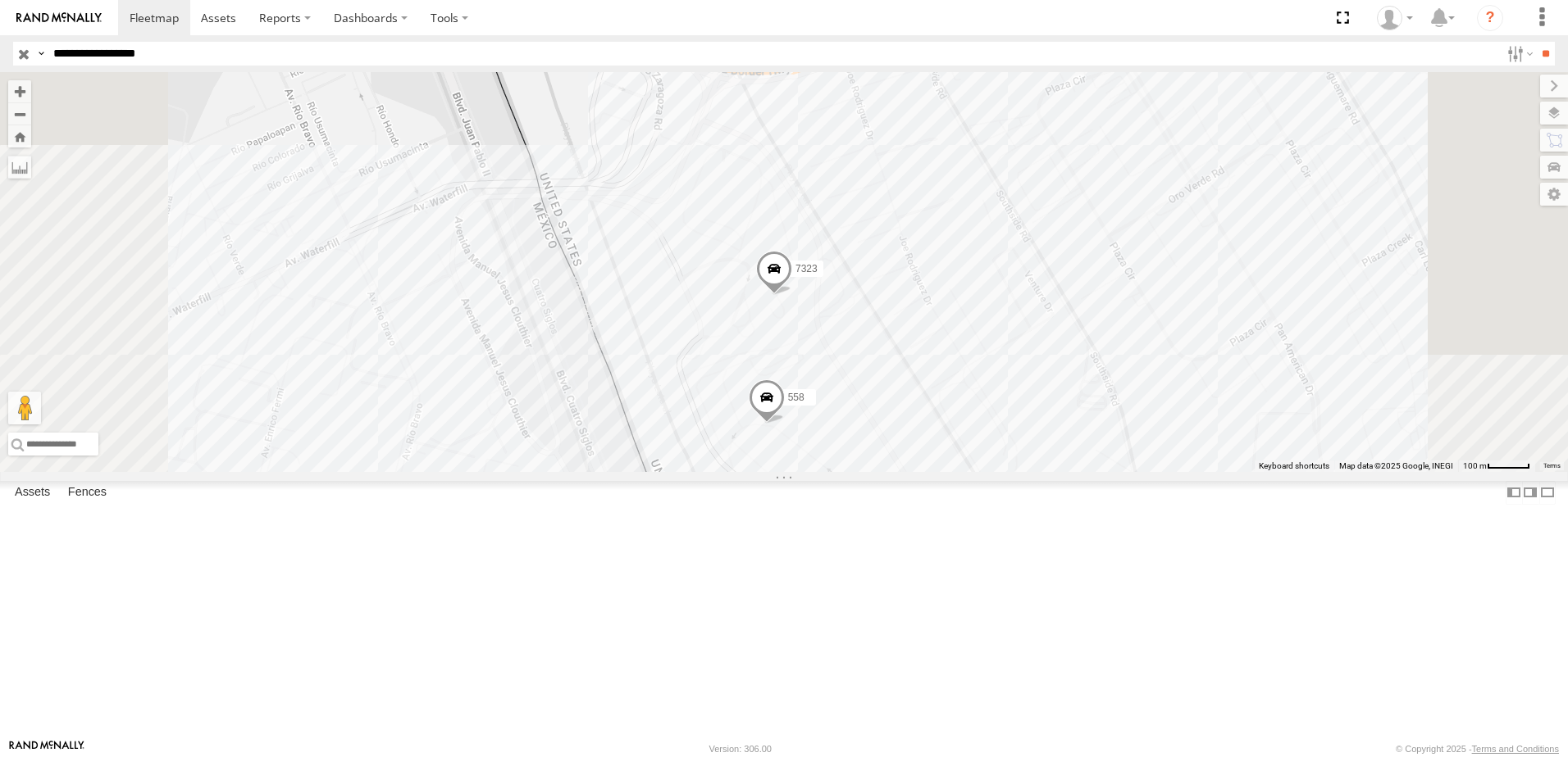
drag, startPoint x: 1209, startPoint y: 432, endPoint x: 1200, endPoint y: 456, distance: 25.6
click at [1200, 456] on div "8736 338 7323 558" at bounding box center [784, 272] width 1568 height 400
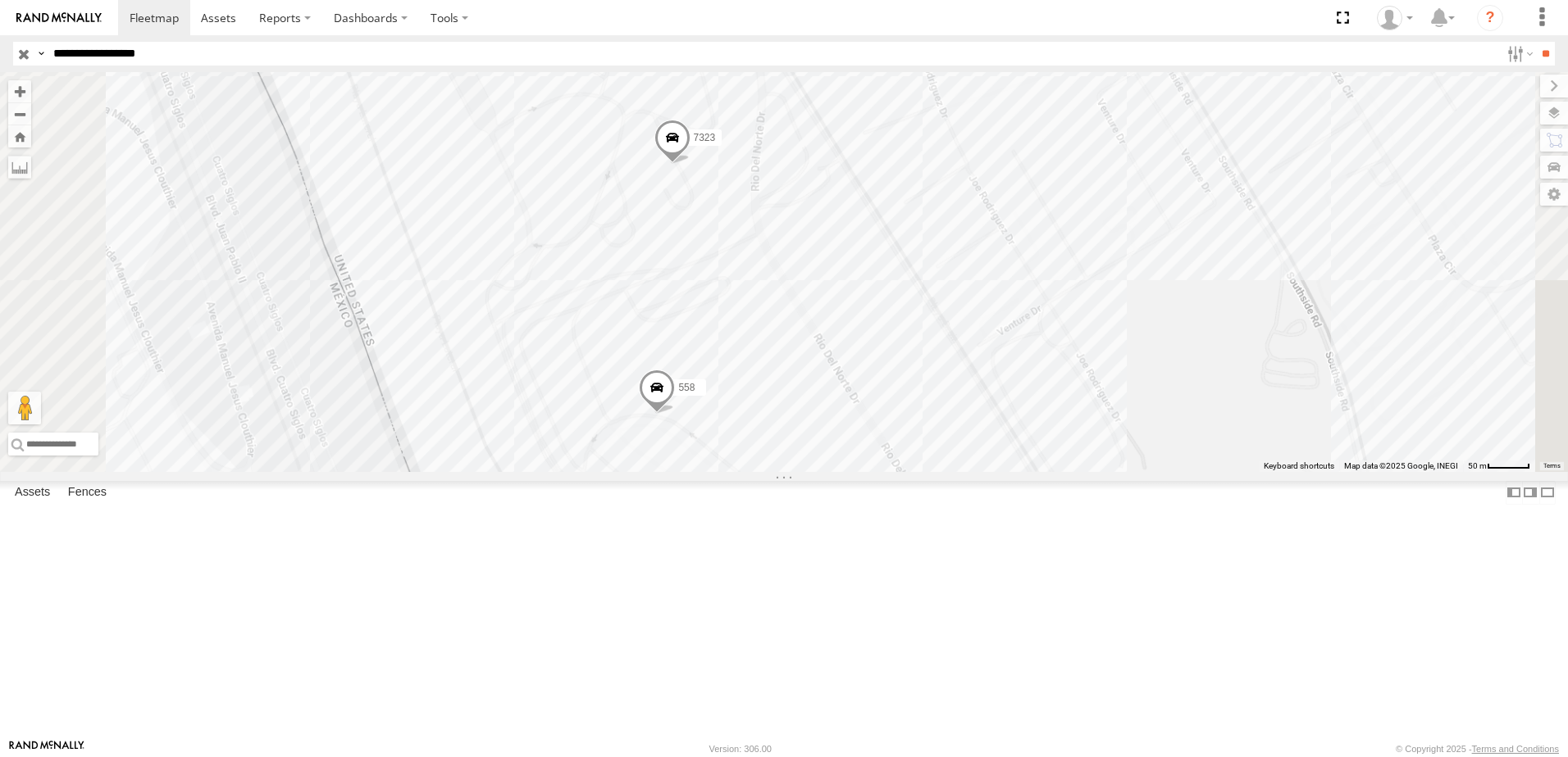
drag, startPoint x: 965, startPoint y: 425, endPoint x: 1107, endPoint y: 329, distance: 171.4
click at [1064, 336] on div "8736 338 7323 558" at bounding box center [784, 272] width 1568 height 400
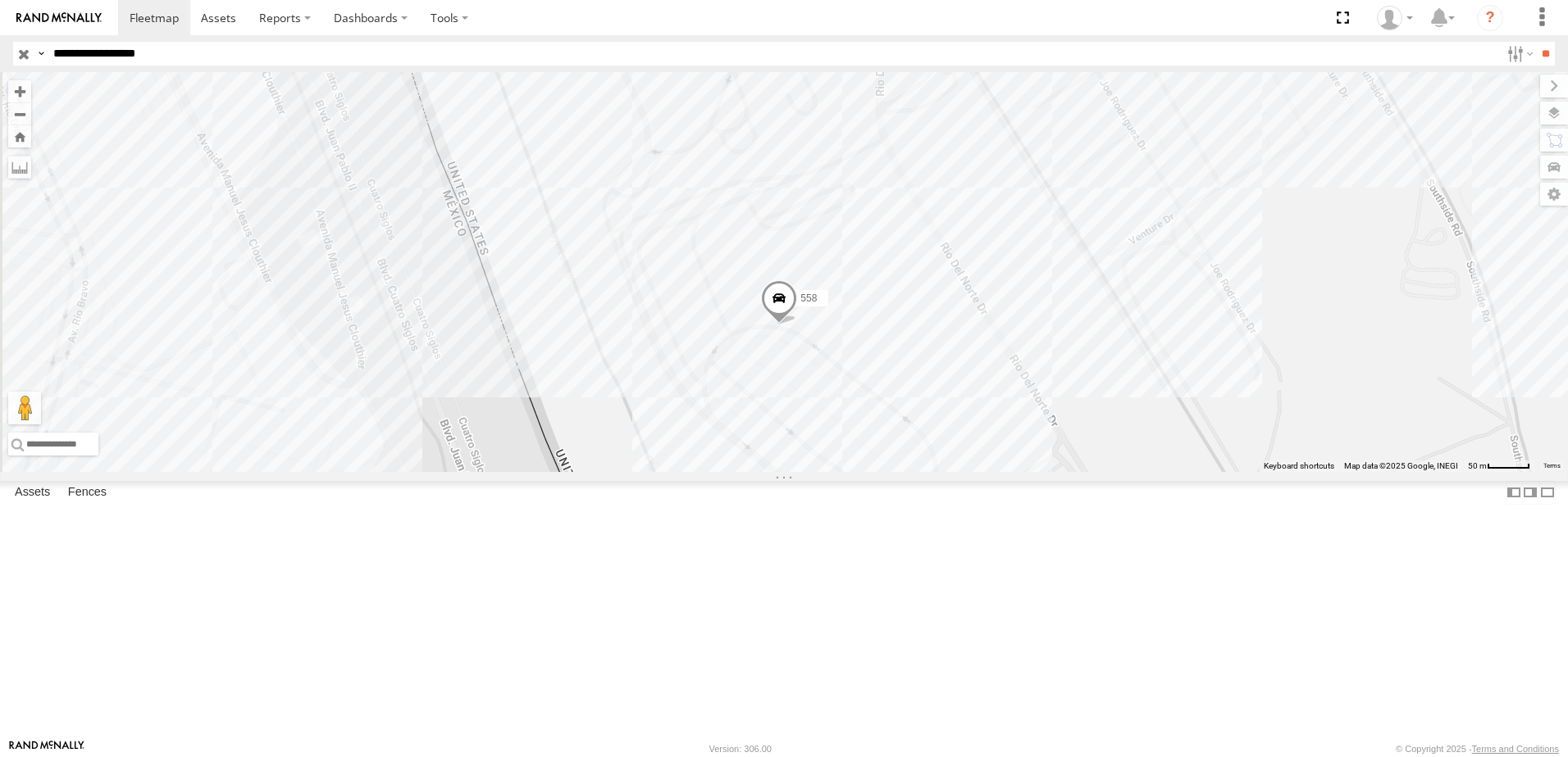
drag, startPoint x: 1109, startPoint y: 356, endPoint x: 1128, endPoint y: 396, distance: 44.3
click at [1126, 396] on div "8736 338 7323 558" at bounding box center [784, 272] width 1568 height 400
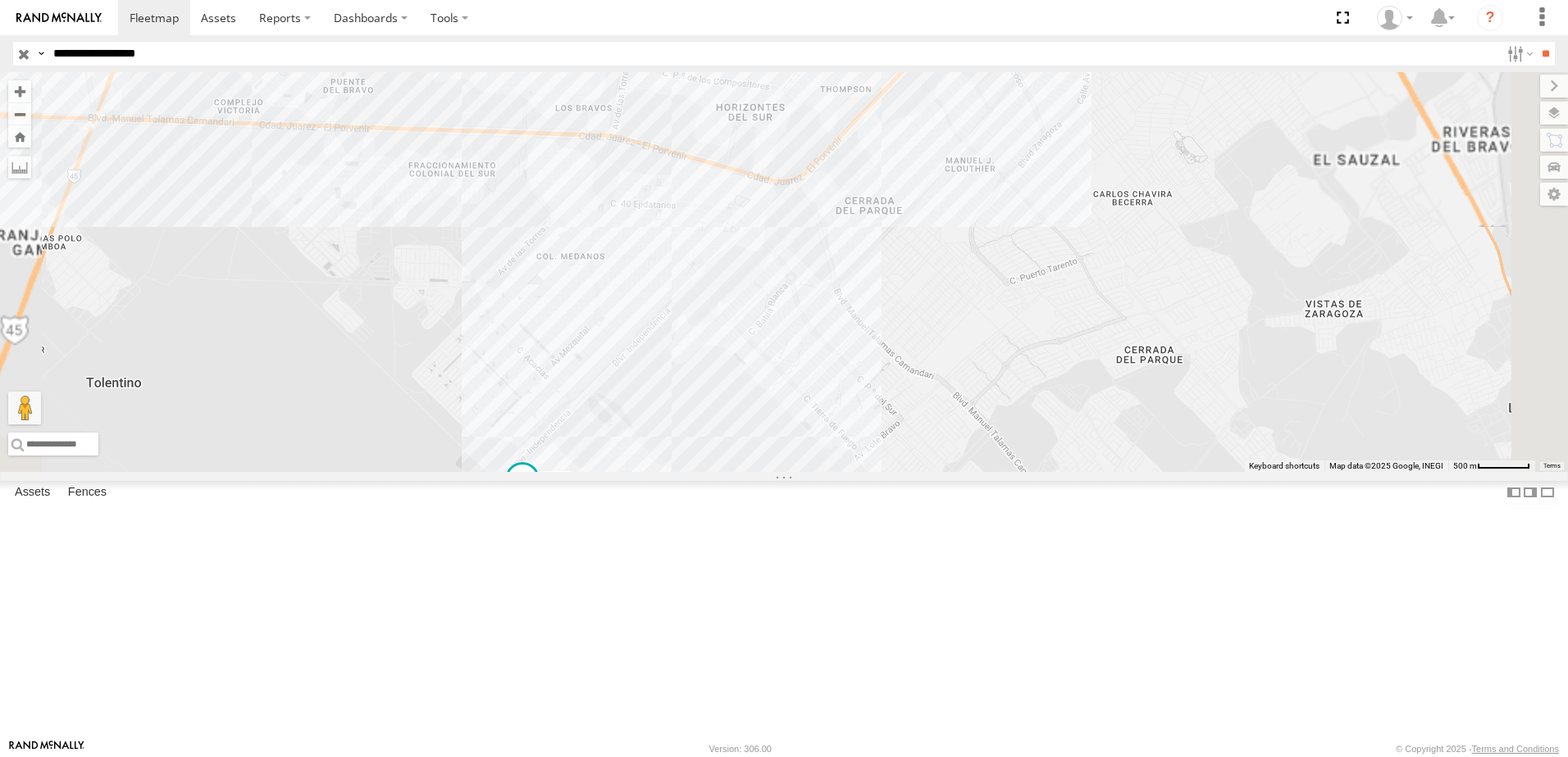
drag, startPoint x: 904, startPoint y: 633, endPoint x: 905, endPoint y: 587, distance: 46.0
click at [905, 472] on div "7323 558 8736 338" at bounding box center [784, 272] width 1568 height 400
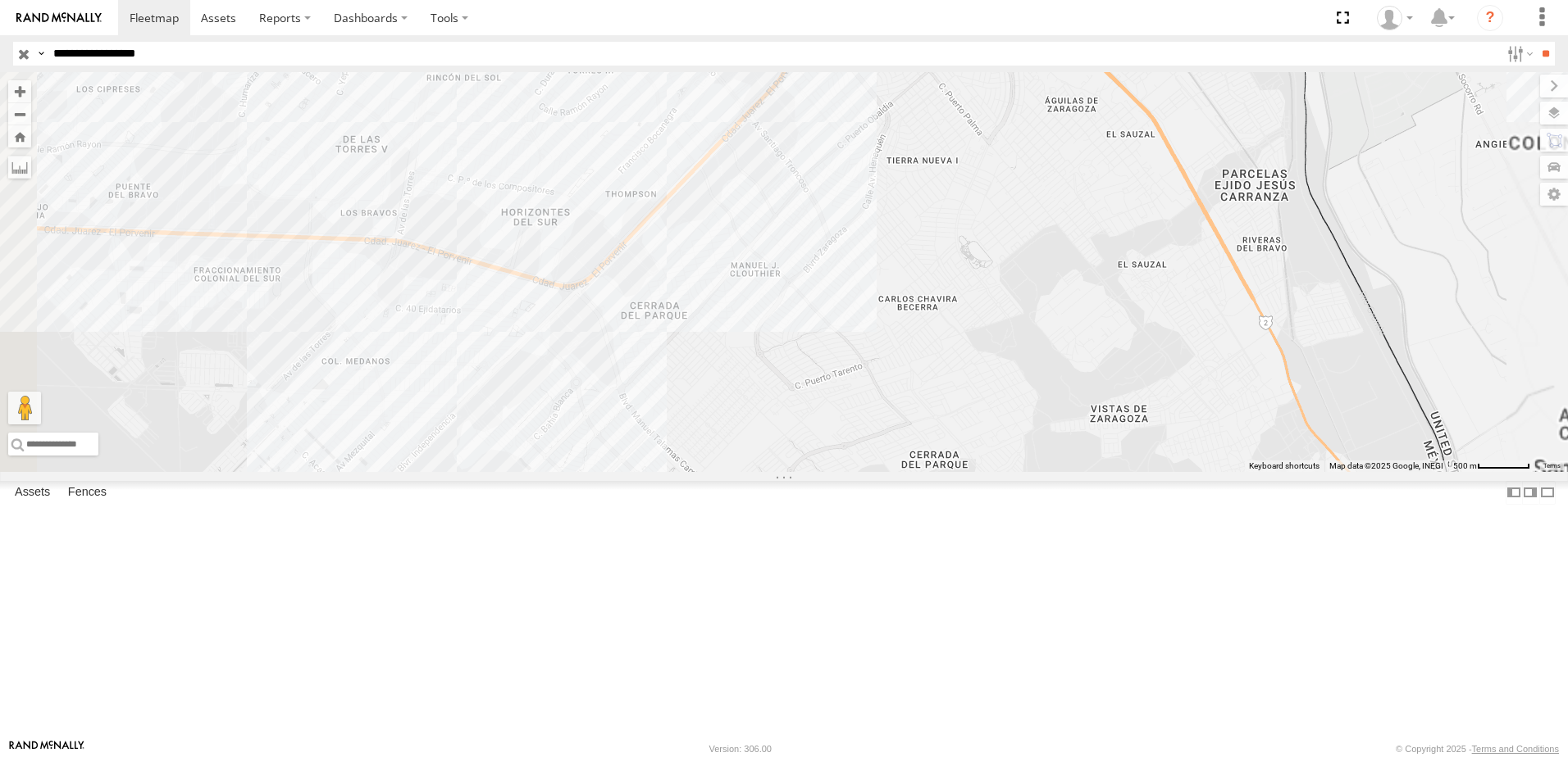
drag, startPoint x: 935, startPoint y: 525, endPoint x: 954, endPoint y: 336, distance: 190.0
click at [947, 392] on div "8736 338 7323 558" at bounding box center [784, 272] width 1568 height 400
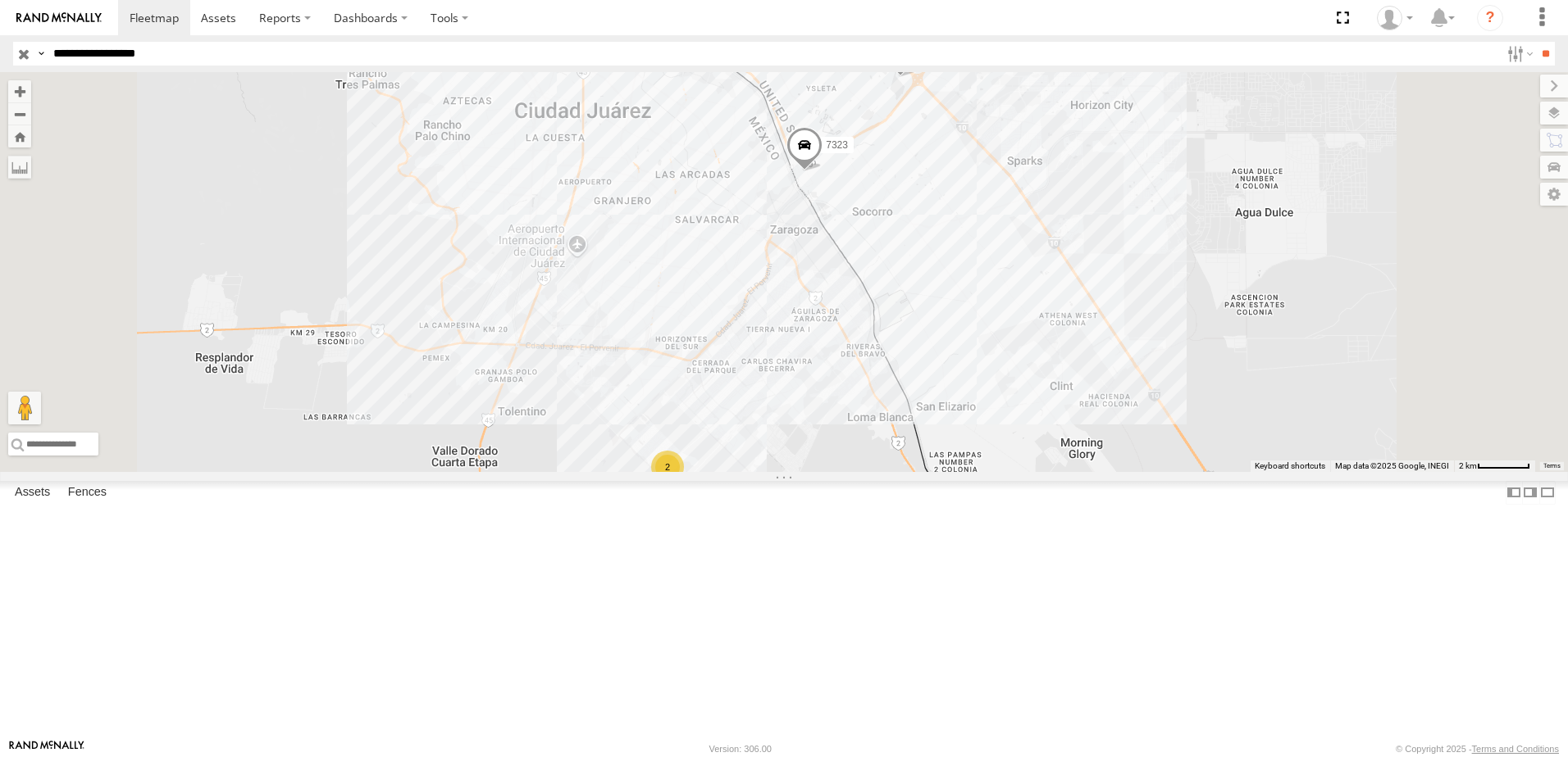
drag, startPoint x: 1119, startPoint y: 402, endPoint x: 1121, endPoint y: 425, distance: 23.1
click at [1121, 422] on div "7323 2 558" at bounding box center [784, 272] width 1568 height 400
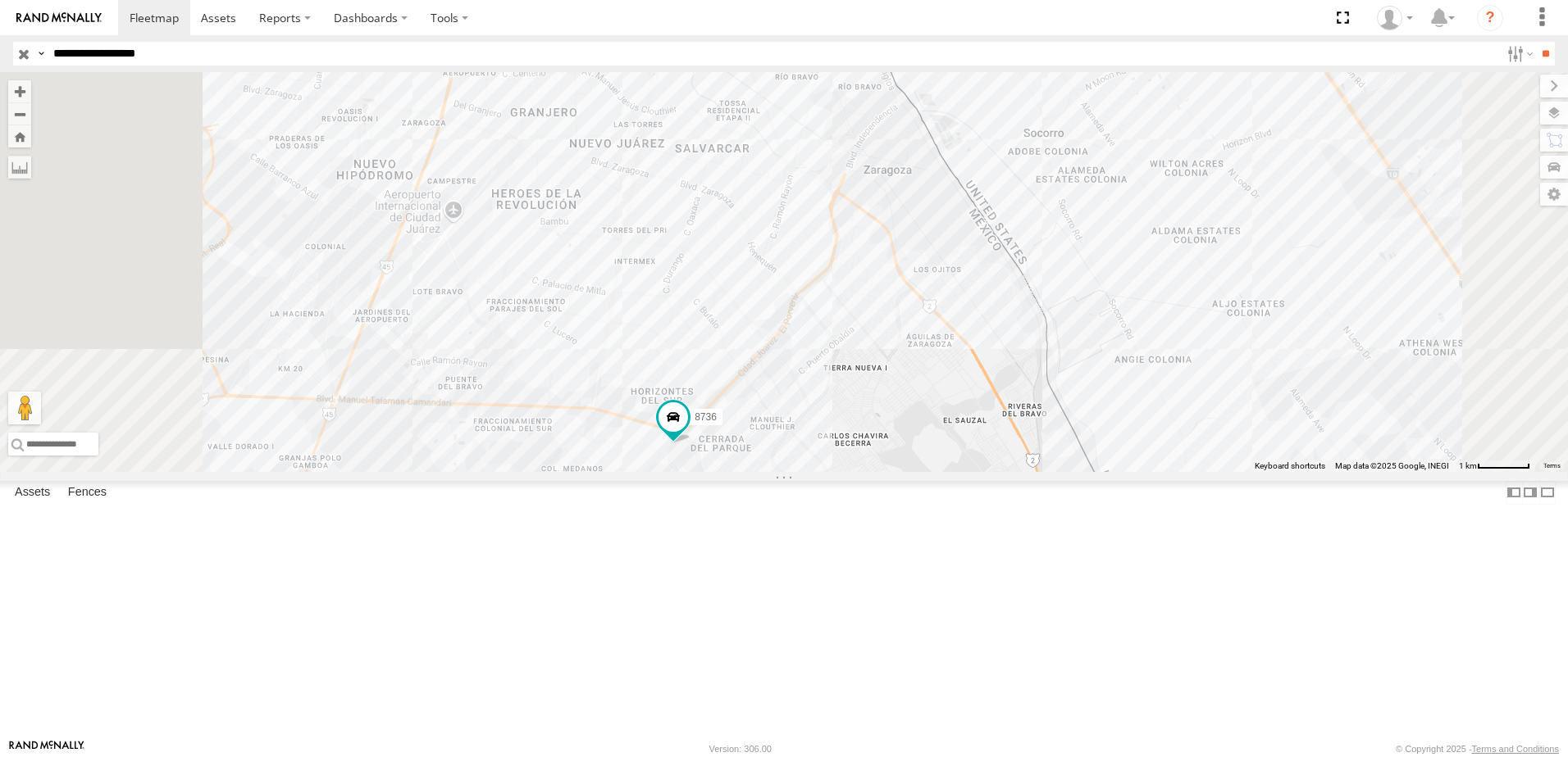
click at [1062, 472] on div "7323 8736 558 338" at bounding box center [784, 272] width 1568 height 400
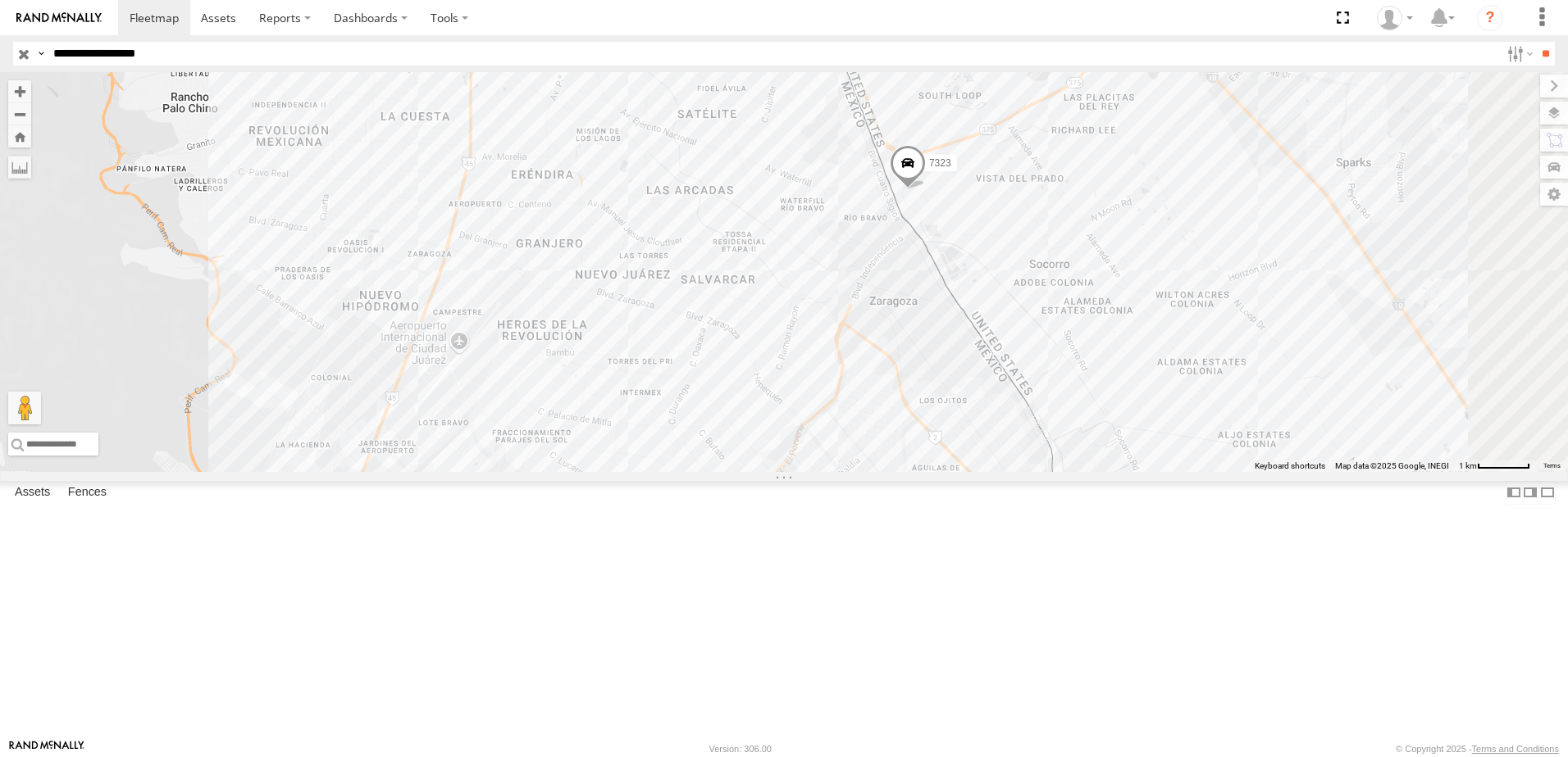
drag, startPoint x: 1181, startPoint y: 308, endPoint x: 1162, endPoint y: 424, distance: 117.5
click at [1162, 424] on div "7323 8736 558 338" at bounding box center [784, 272] width 1568 height 400
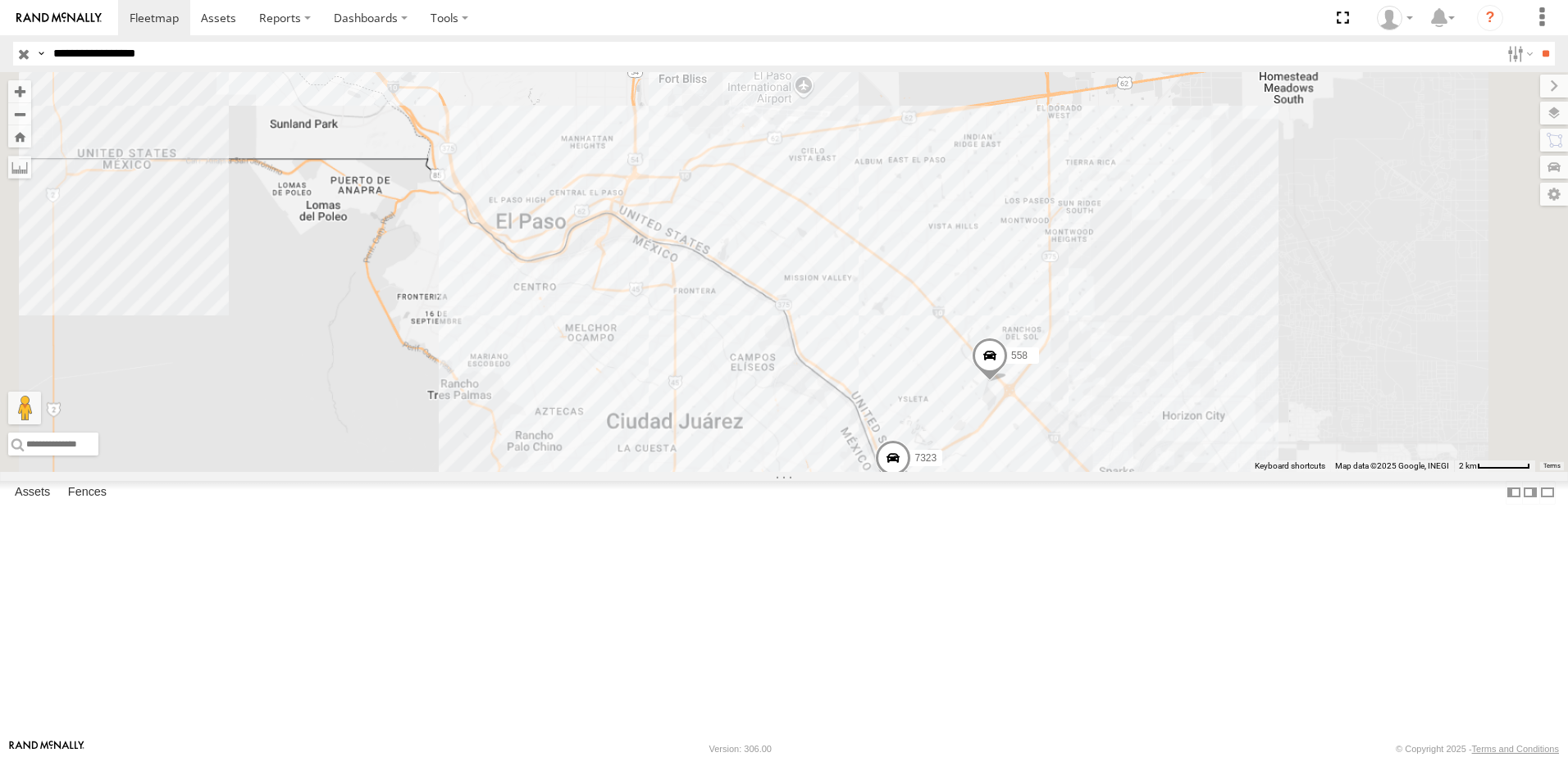
drag, startPoint x: 1137, startPoint y: 618, endPoint x: 1120, endPoint y: 506, distance: 113.3
click at [1125, 472] on div "7323 8736 558 338" at bounding box center [784, 272] width 1568 height 400
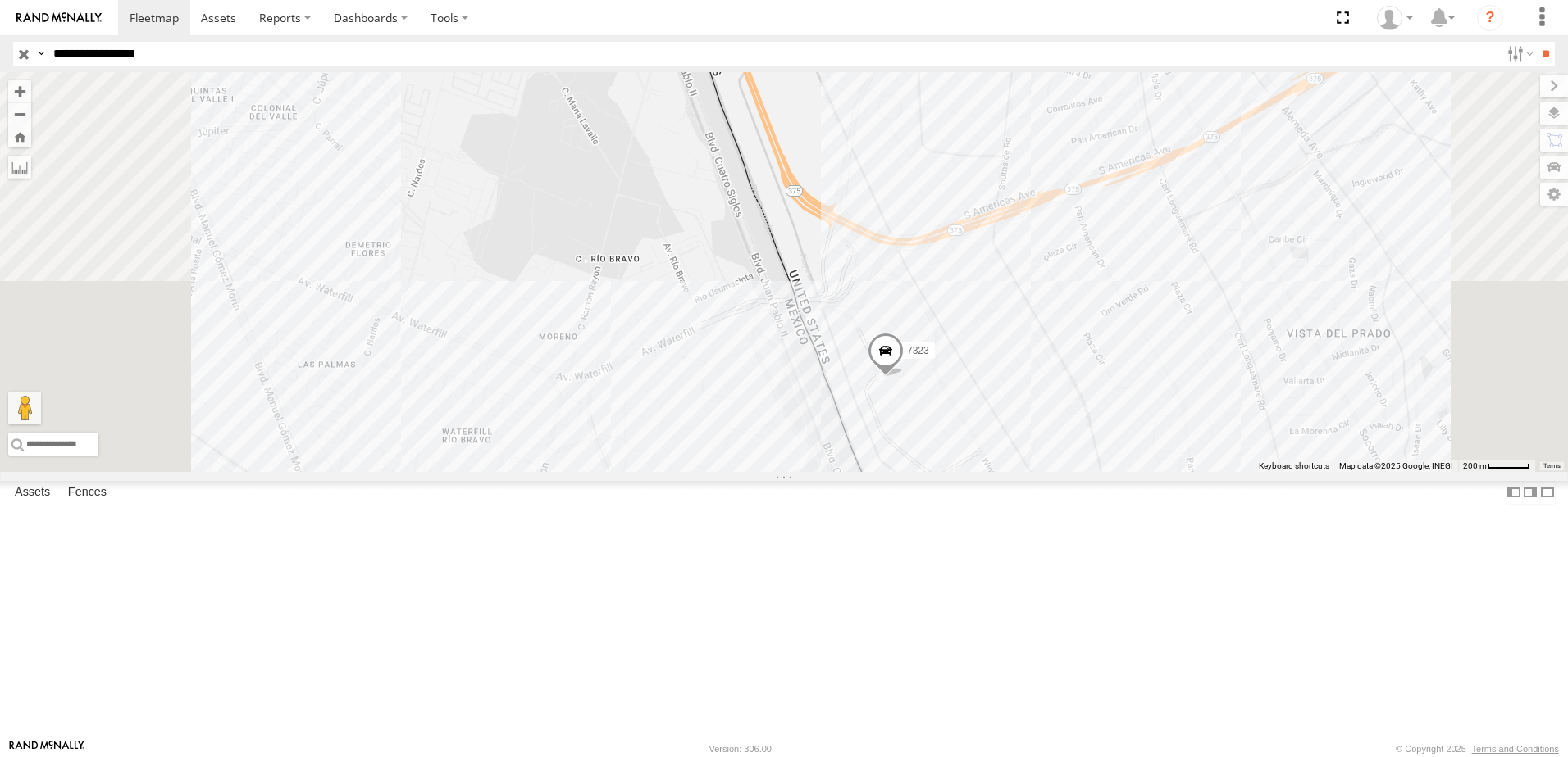
drag, startPoint x: 1176, startPoint y: 578, endPoint x: 1161, endPoint y: 546, distance: 35.3
click at [1171, 472] on div "7323 8736 558 338" at bounding box center [784, 272] width 1568 height 400
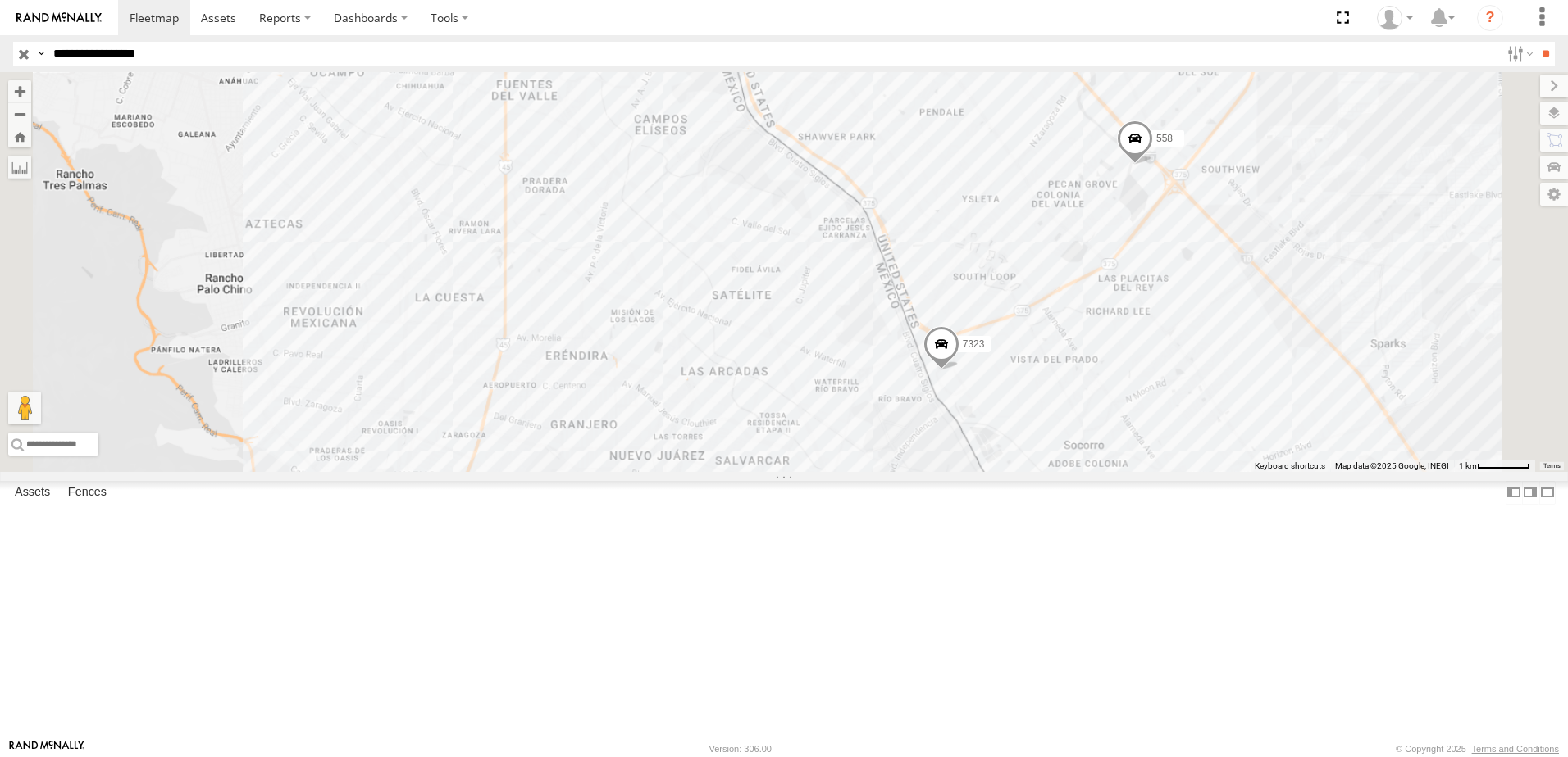
drag, startPoint x: 1203, startPoint y: 523, endPoint x: 1160, endPoint y: 488, distance: 55.4
click at [1181, 472] on div "7323 8736 558 338" at bounding box center [784, 272] width 1568 height 400
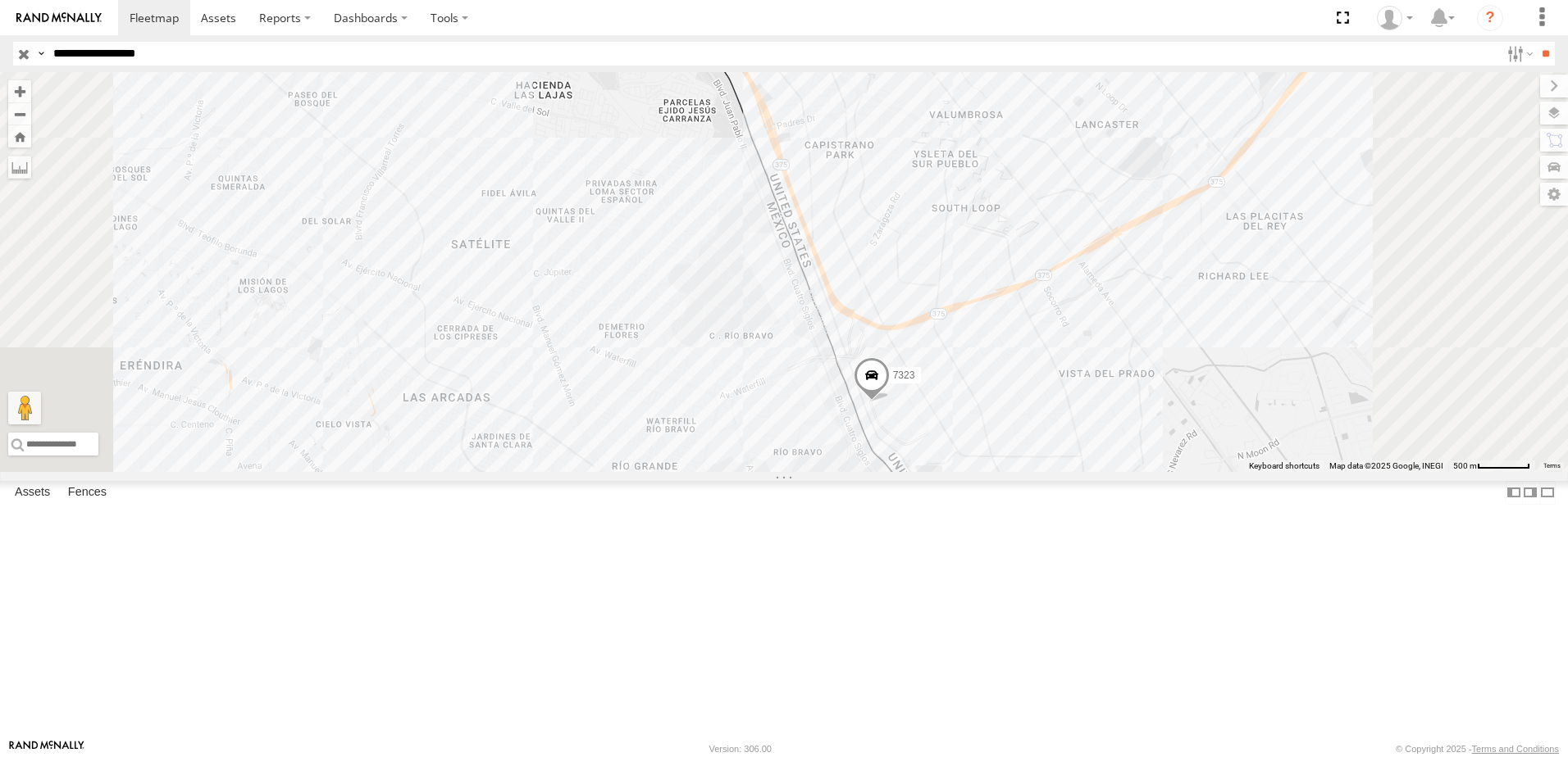
drag, startPoint x: 1323, startPoint y: 350, endPoint x: 1306, endPoint y: 373, distance: 28.6
click at [1303, 392] on div "7323 8736 558 338" at bounding box center [784, 272] width 1568 height 400
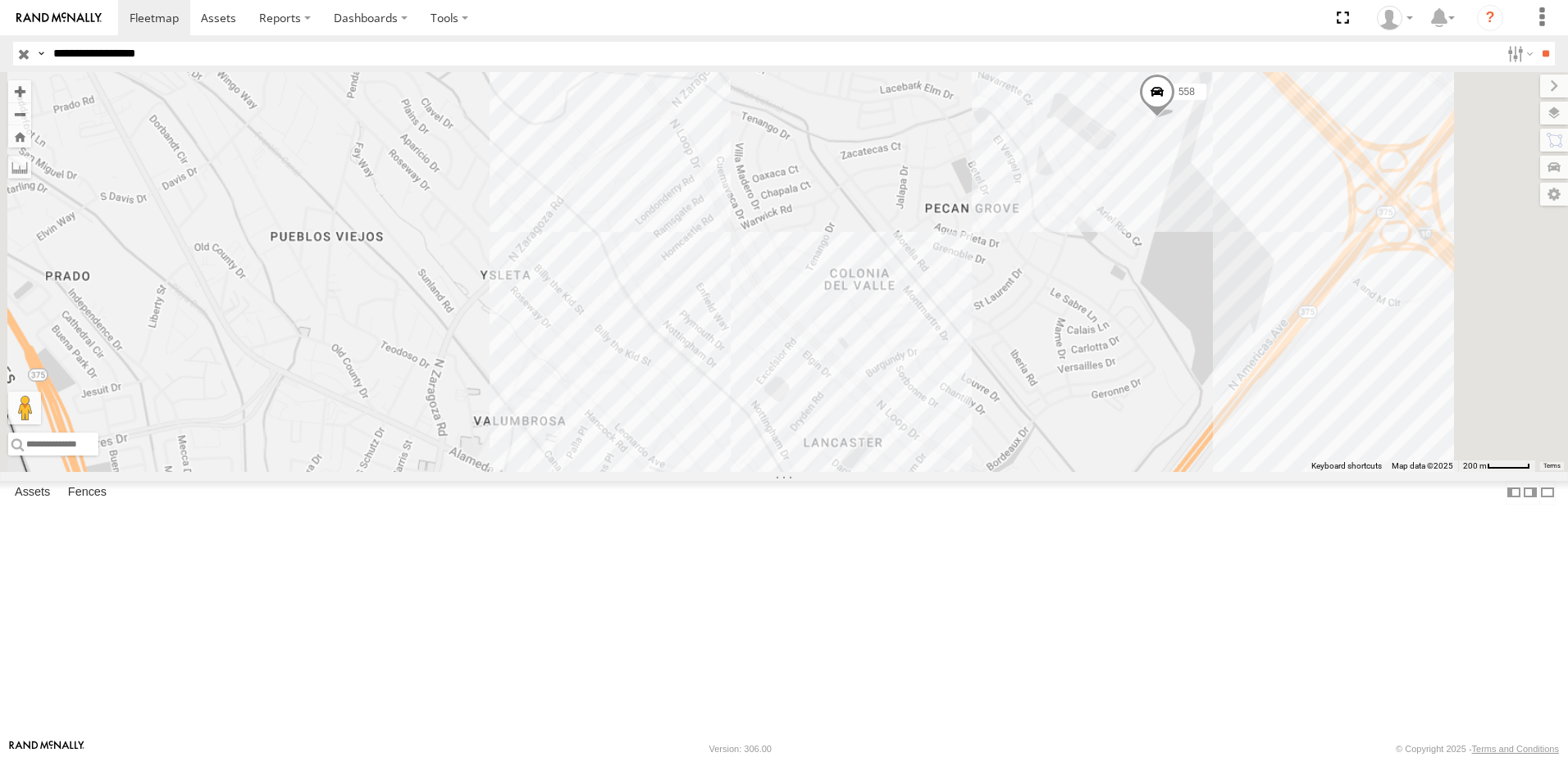
click at [1170, 270] on div "7323 8736 558 338" at bounding box center [784, 272] width 1568 height 400
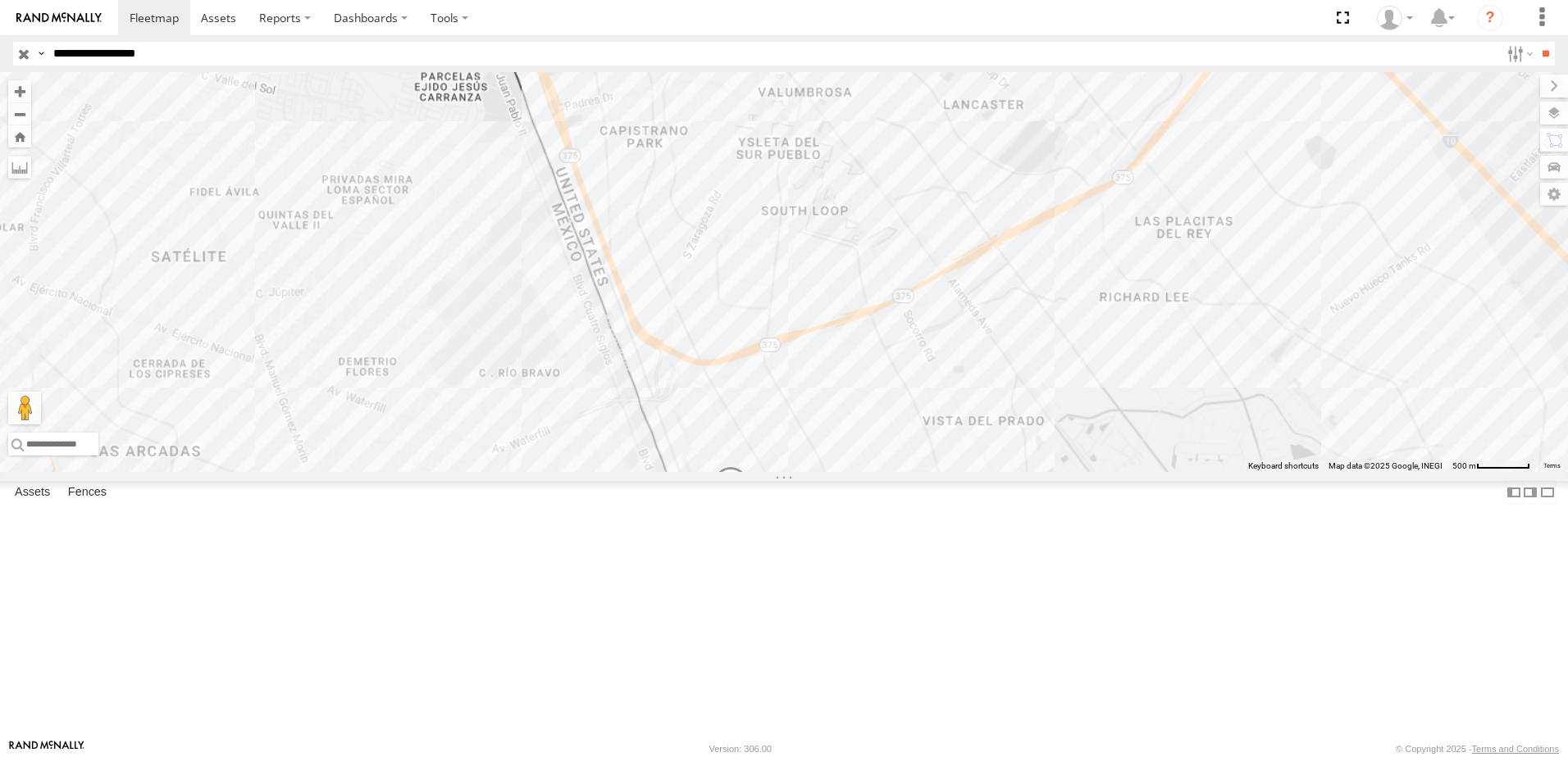
drag, startPoint x: 1156, startPoint y: 389, endPoint x: 1138, endPoint y: 272, distance: 118.4
click at [1143, 290] on div "7323 8736 558 338" at bounding box center [784, 272] width 1568 height 400
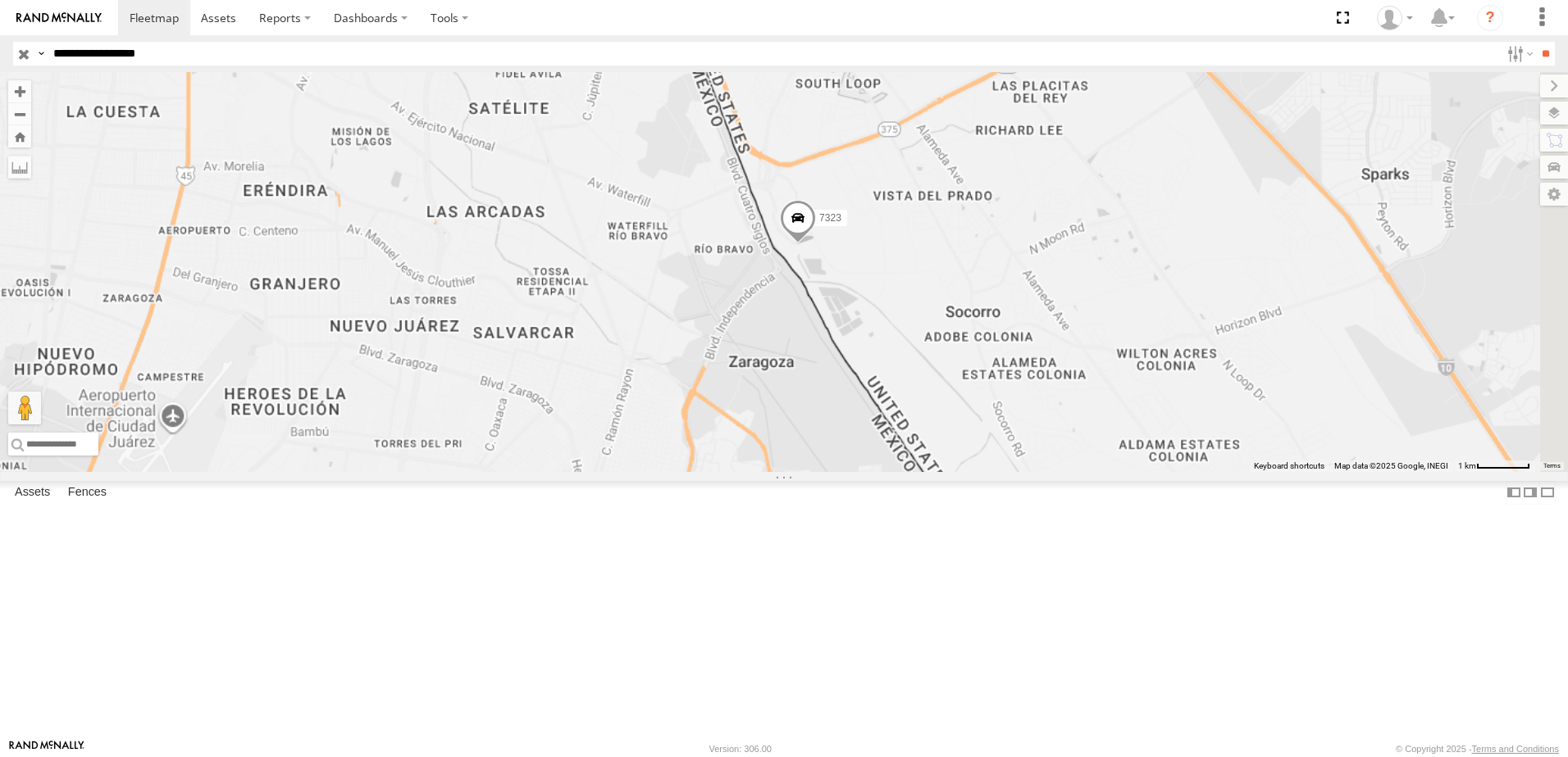
drag, startPoint x: 1075, startPoint y: 324, endPoint x: 1068, endPoint y: 280, distance: 44.6
click at [1069, 286] on div "7323 8736 558 338" at bounding box center [784, 272] width 1568 height 400
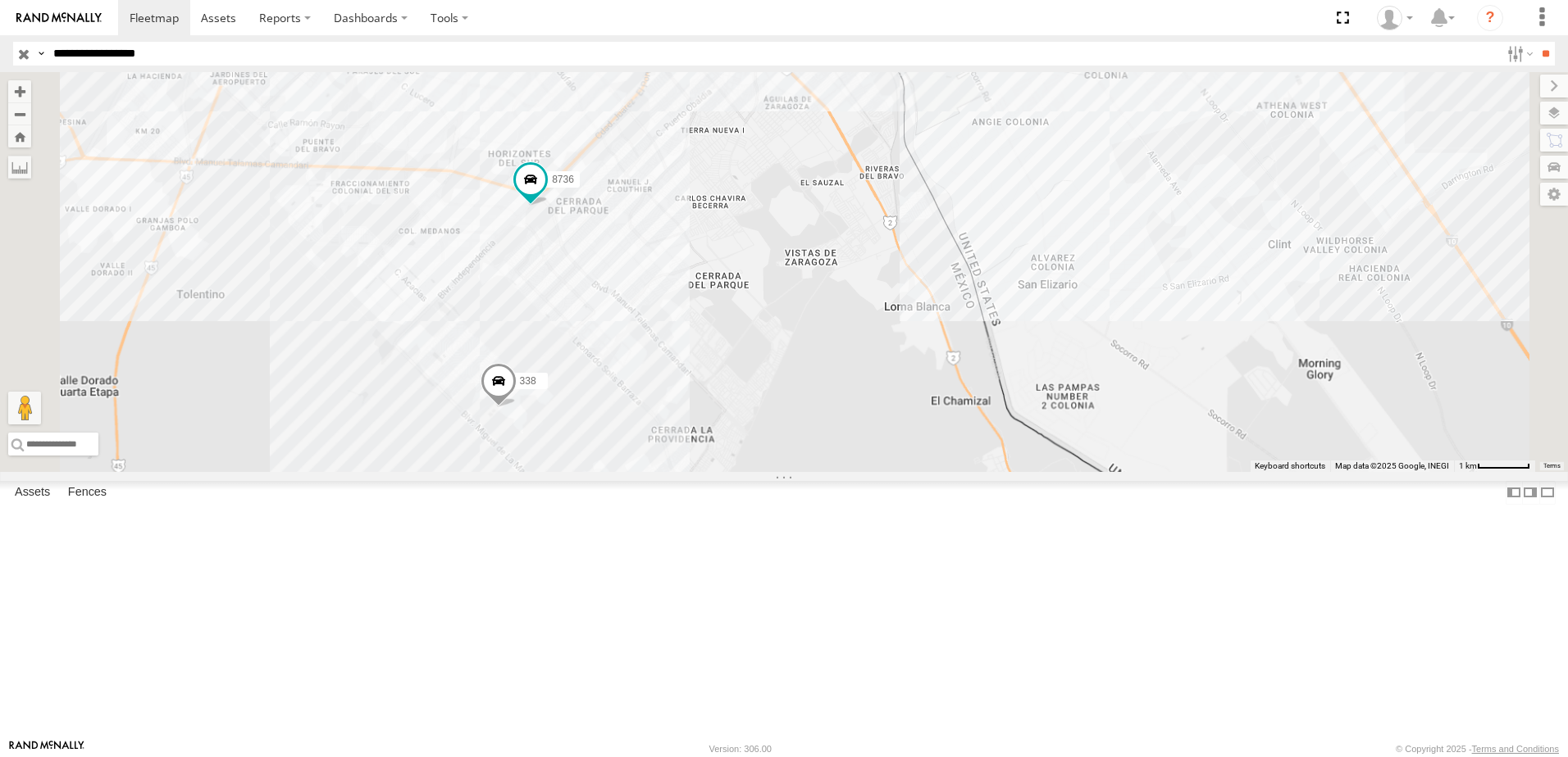
drag, startPoint x: 1020, startPoint y: 339, endPoint x: 1030, endPoint y: 325, distance: 17.2
click at [1029, 327] on div "7323 8736 558 338" at bounding box center [784, 272] width 1568 height 400
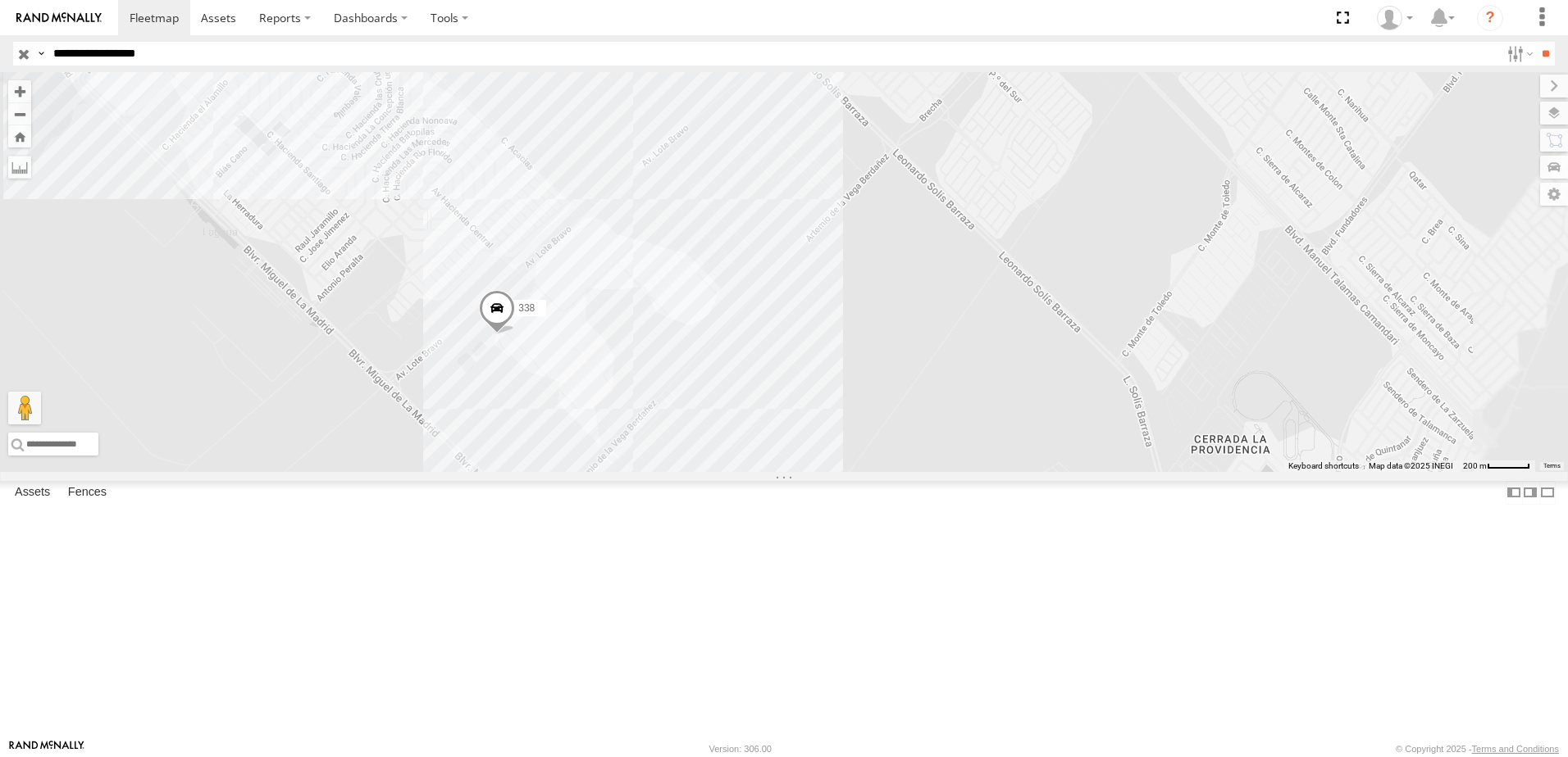
drag, startPoint x: 912, startPoint y: 412, endPoint x: 915, endPoint y: 402, distance: 10.4
click at [915, 402] on div "7323 8736 558 338" at bounding box center [784, 272] width 1568 height 400
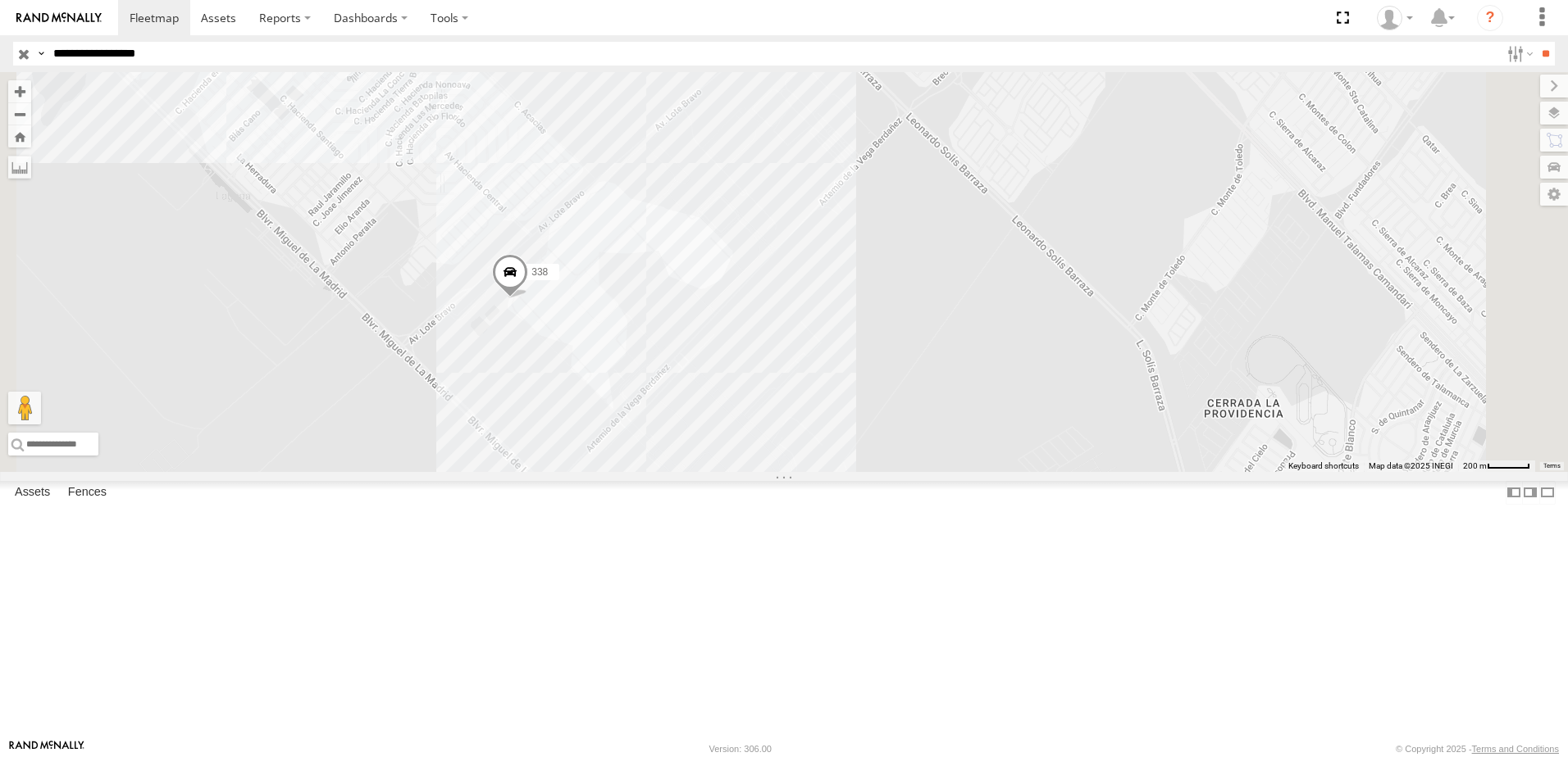
click at [844, 452] on div "7323 8736 558 338" at bounding box center [784, 272] width 1568 height 400
drag, startPoint x: 894, startPoint y: 421, endPoint x: 915, endPoint y: 407, distance: 25.2
click at [915, 408] on div "7323 8736 558 338" at bounding box center [784, 272] width 1568 height 400
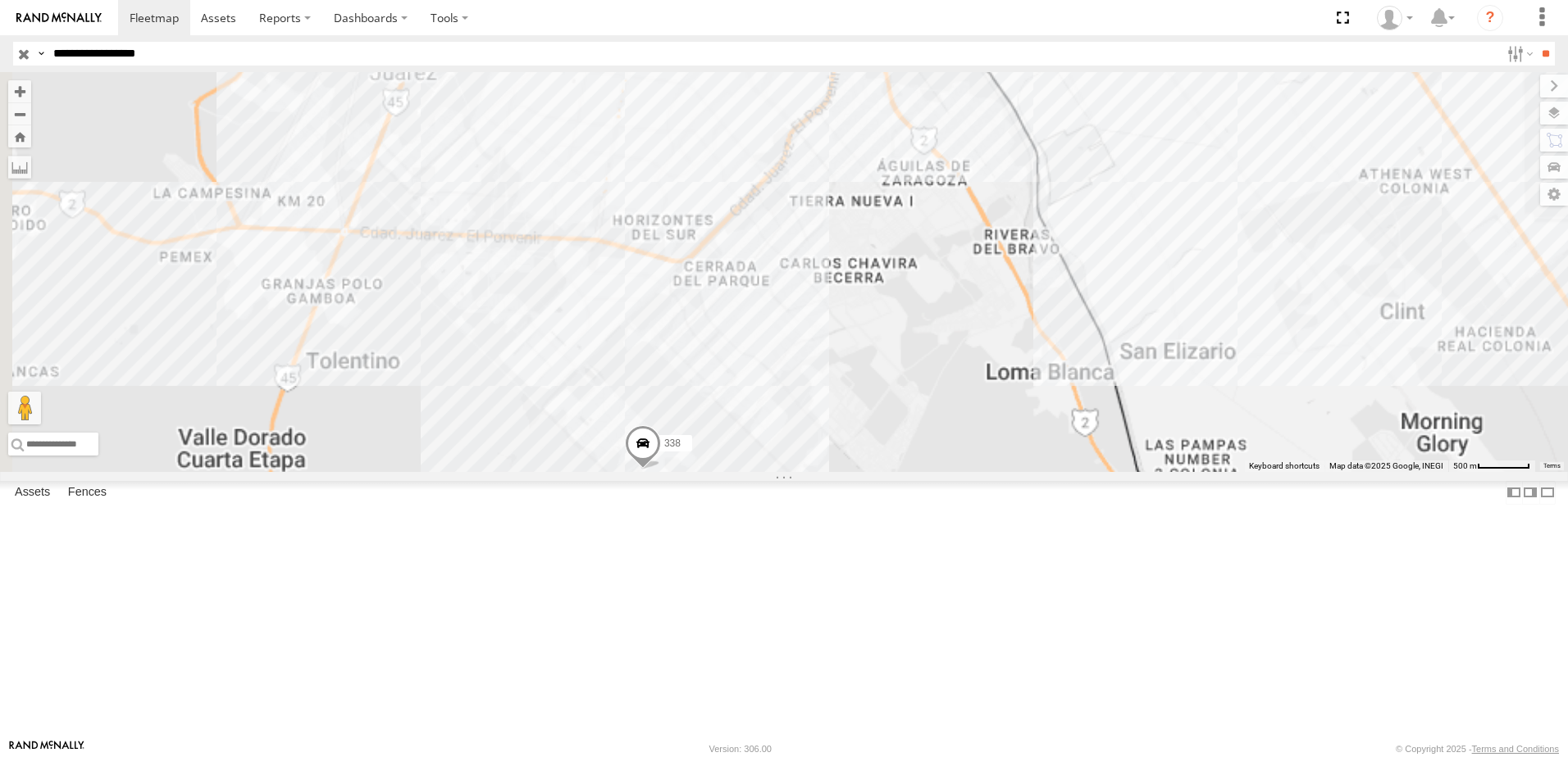
drag, startPoint x: 915, startPoint y: 559, endPoint x: 915, endPoint y: 549, distance: 10.0
click at [915, 472] on div "338" at bounding box center [784, 272] width 1568 height 400
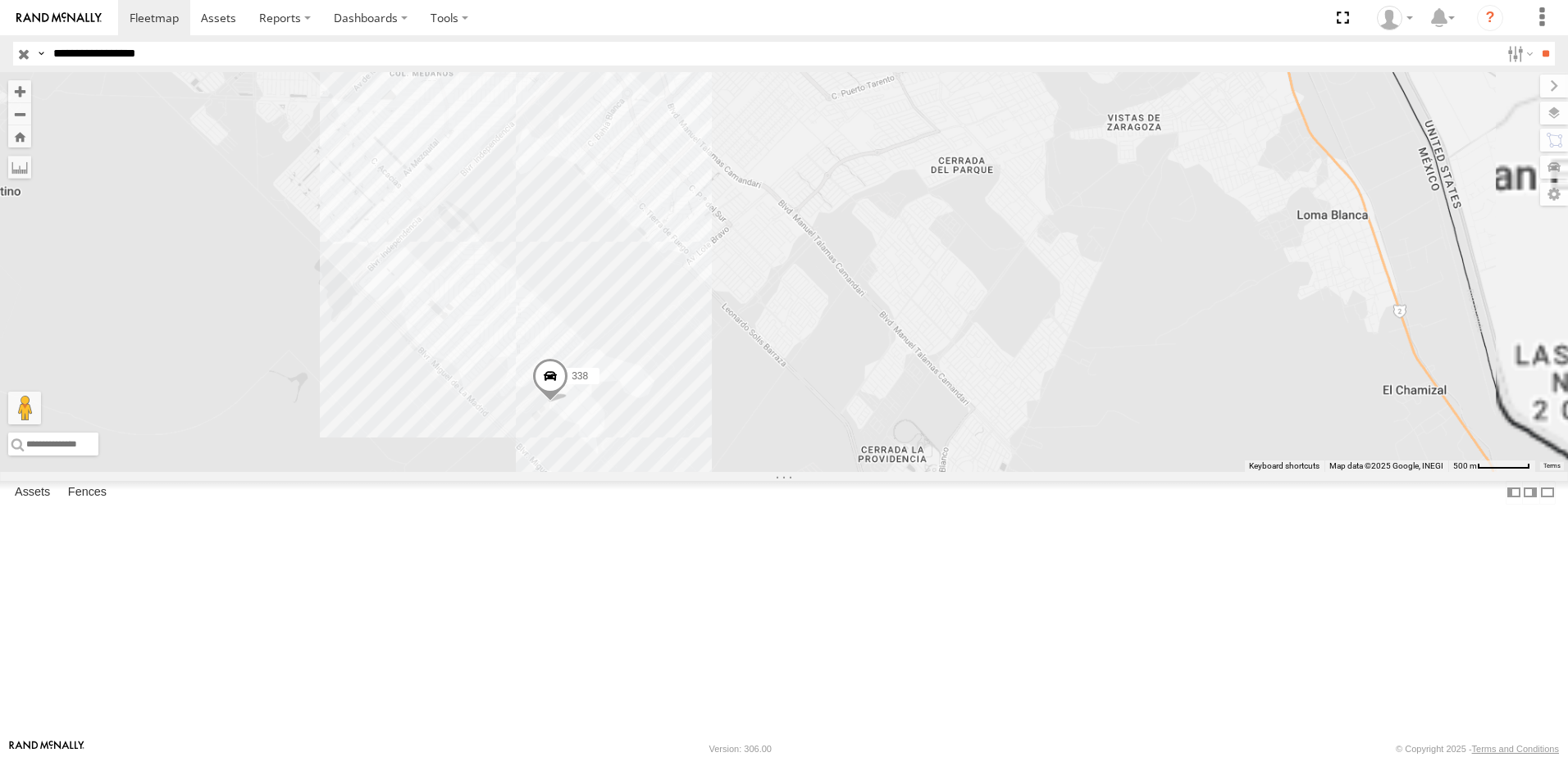
drag, startPoint x: 904, startPoint y: 497, endPoint x: 904, endPoint y: 470, distance: 27.0
click at [904, 472] on div "338" at bounding box center [784, 272] width 1568 height 400
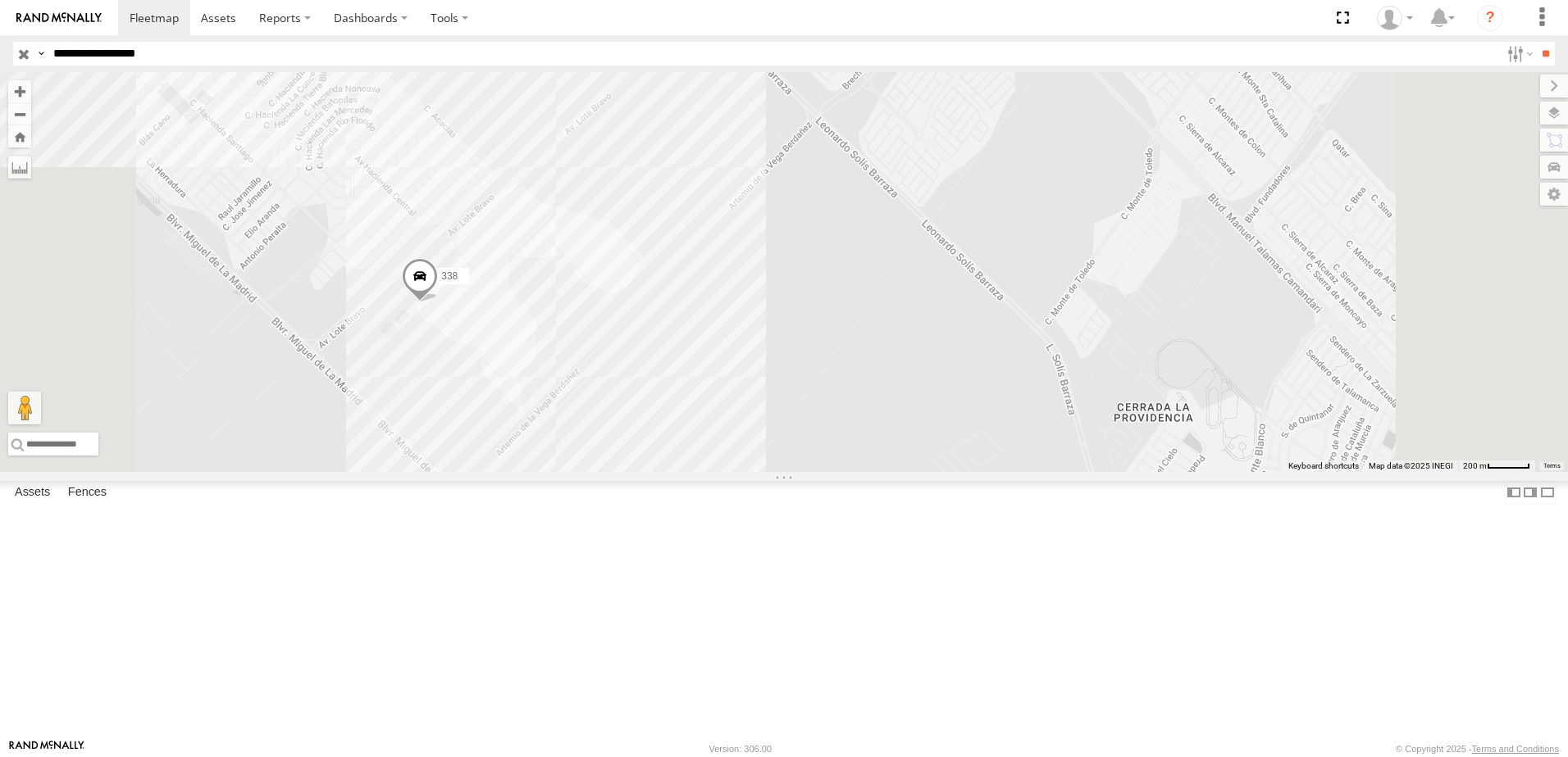
drag, startPoint x: 788, startPoint y: 444, endPoint x: 824, endPoint y: 421, distance: 42.7
click at [824, 421] on div "338" at bounding box center [784, 272] width 1568 height 400
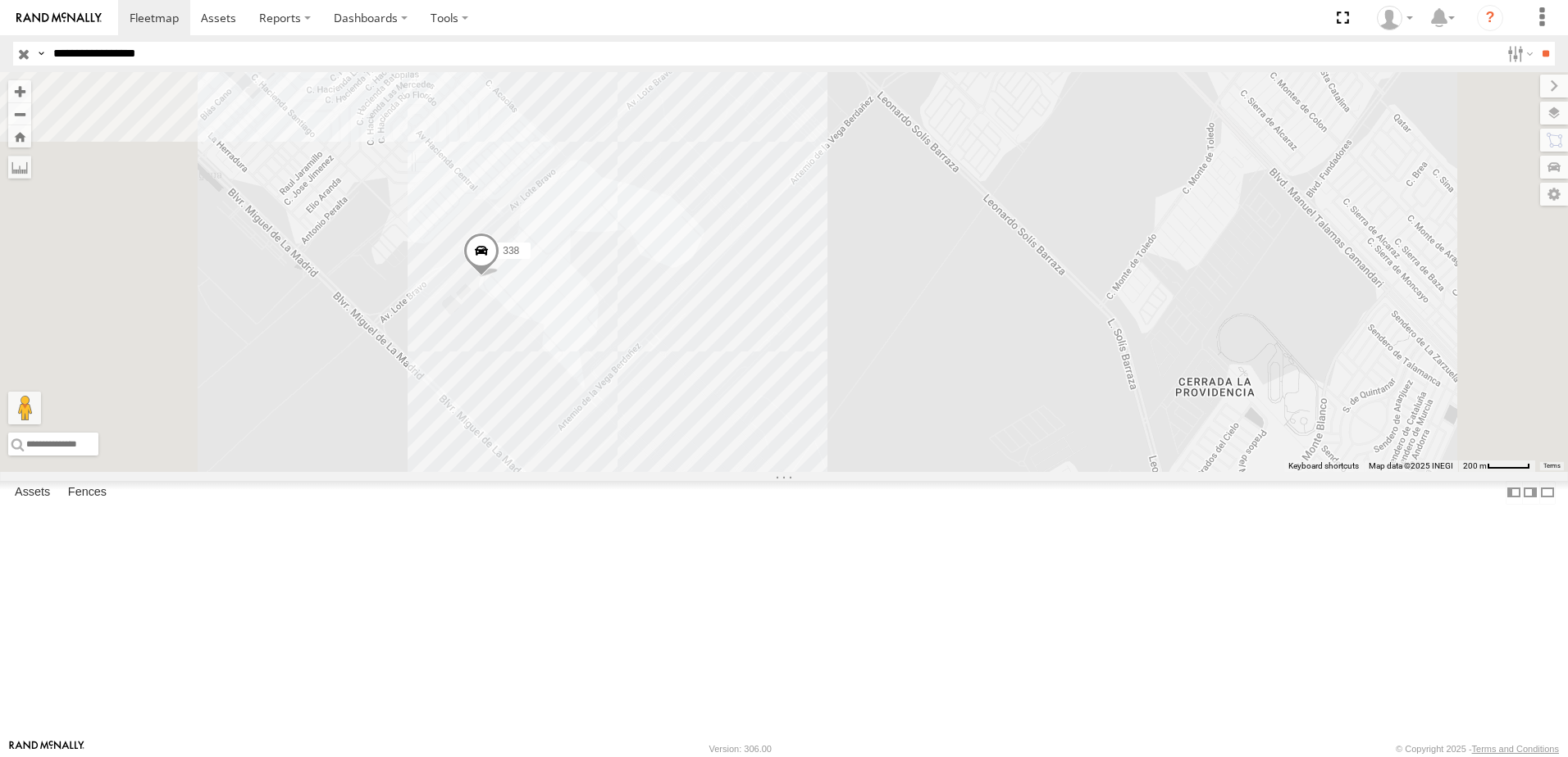
drag, startPoint x: 766, startPoint y: 497, endPoint x: 864, endPoint y: 543, distance: 108.3
click at [863, 472] on div "338" at bounding box center [784, 272] width 1568 height 400
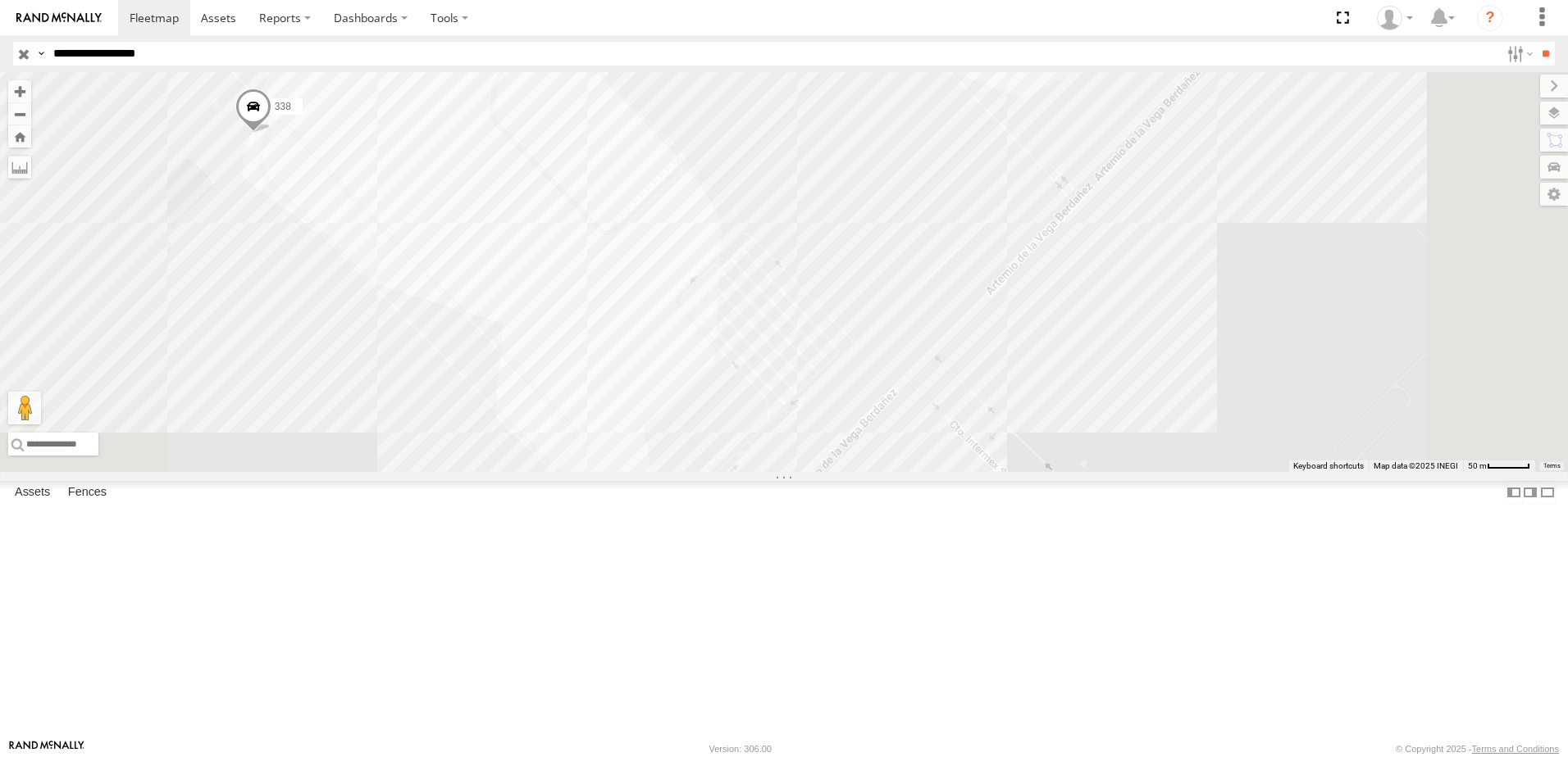
drag, startPoint x: 1165, startPoint y: 411, endPoint x: 1110, endPoint y: 540, distance: 140.2
click at [1110, 472] on div "338" at bounding box center [784, 272] width 1568 height 400
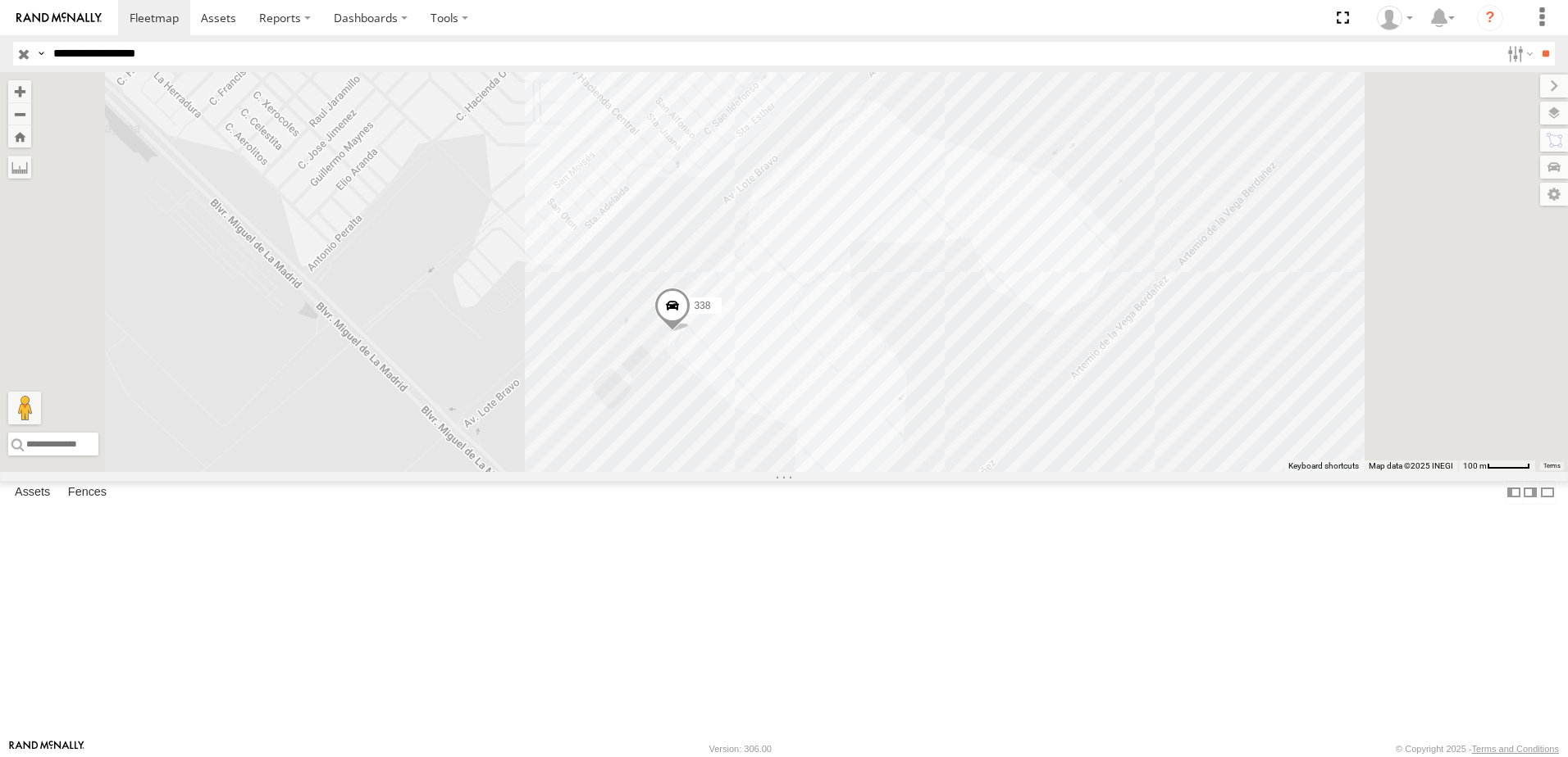
drag, startPoint x: 1159, startPoint y: 472, endPoint x: 1154, endPoint y: 455, distance: 17.7
click at [1155, 458] on div "338" at bounding box center [784, 272] width 1568 height 400
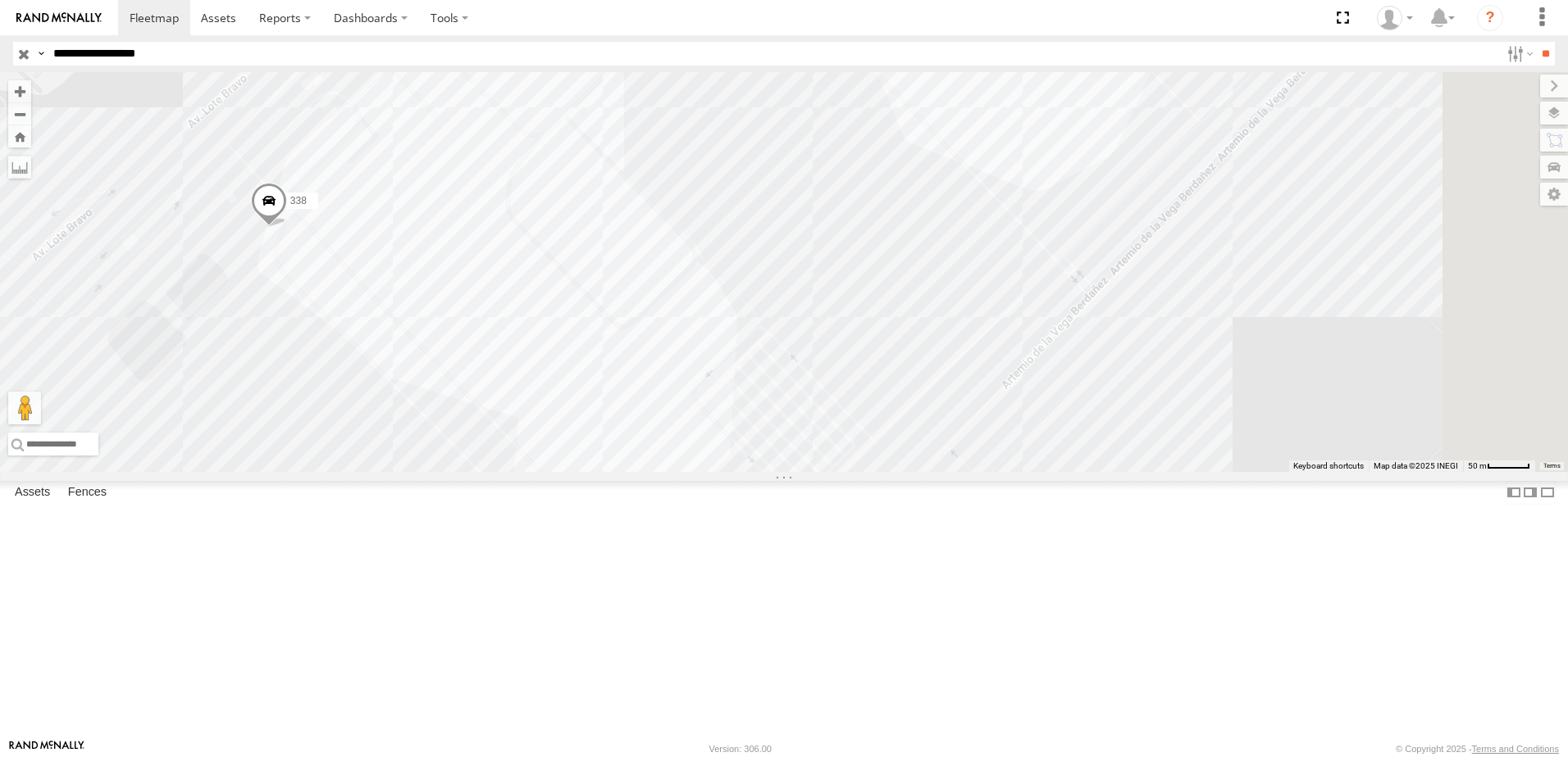
drag, startPoint x: 1339, startPoint y: 460, endPoint x: 1286, endPoint y: 332, distance: 138.5
click at [1286, 332] on div "338" at bounding box center [784, 272] width 1568 height 400
